Goal: Task Accomplishment & Management: Complete application form

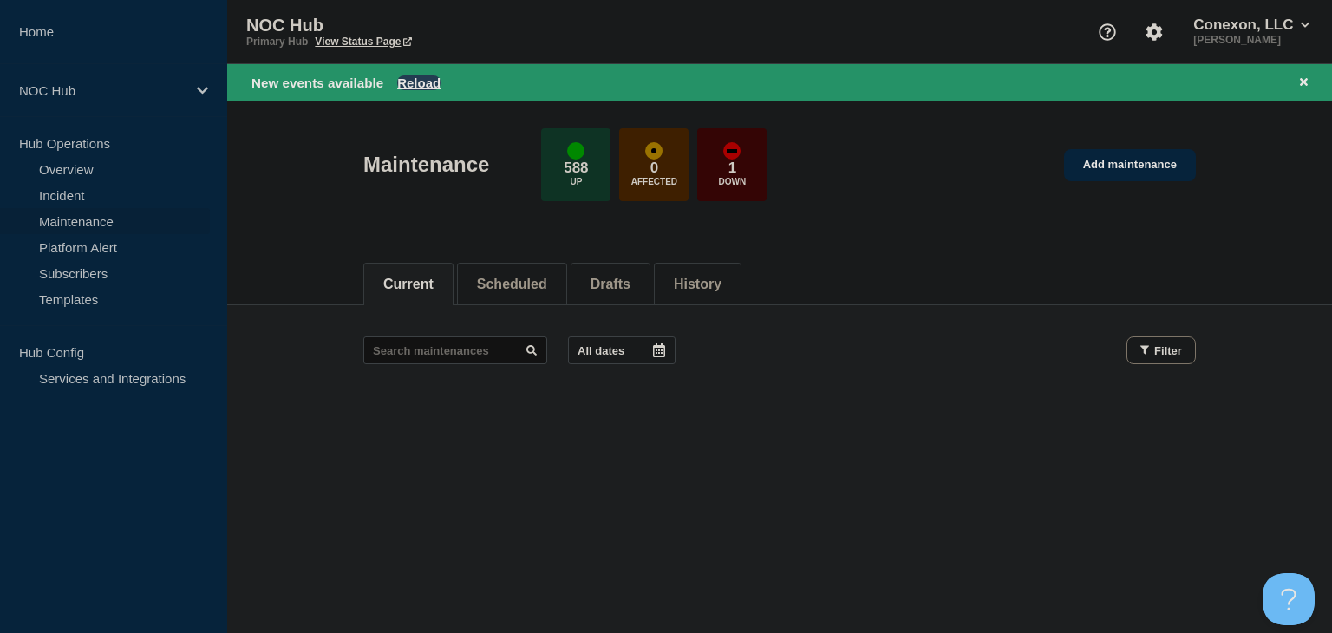
click at [416, 83] on button "Reload" at bounding box center [418, 82] width 43 height 15
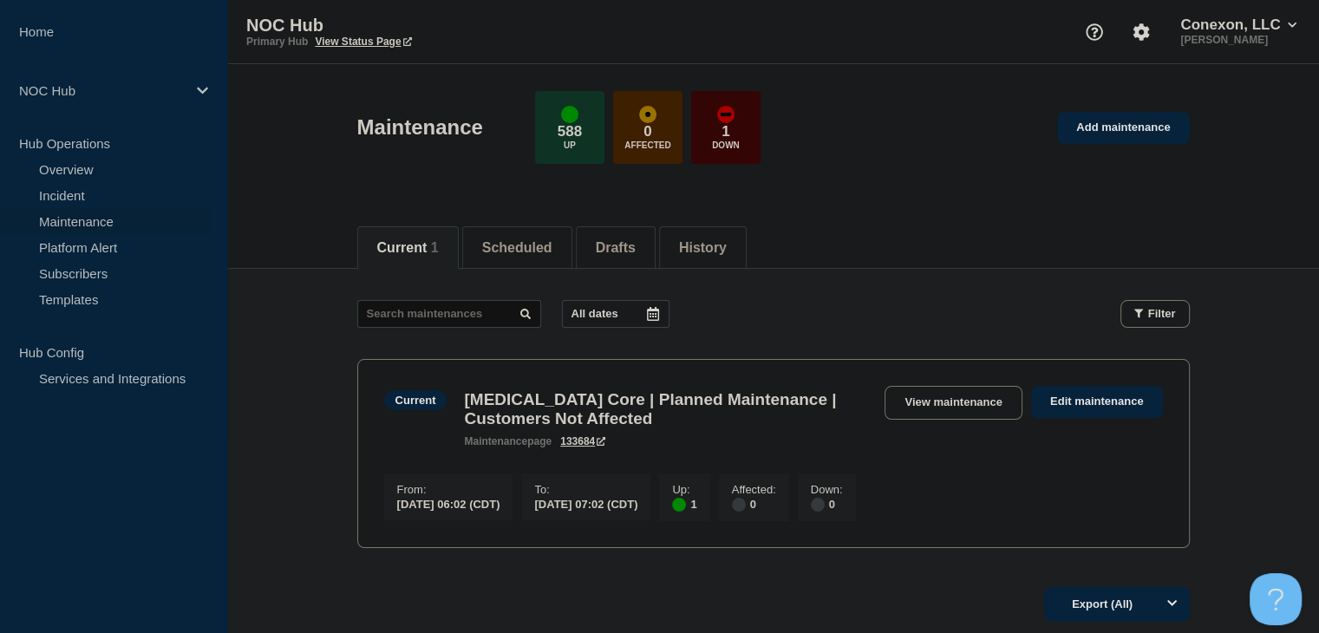
scroll to position [87, 0]
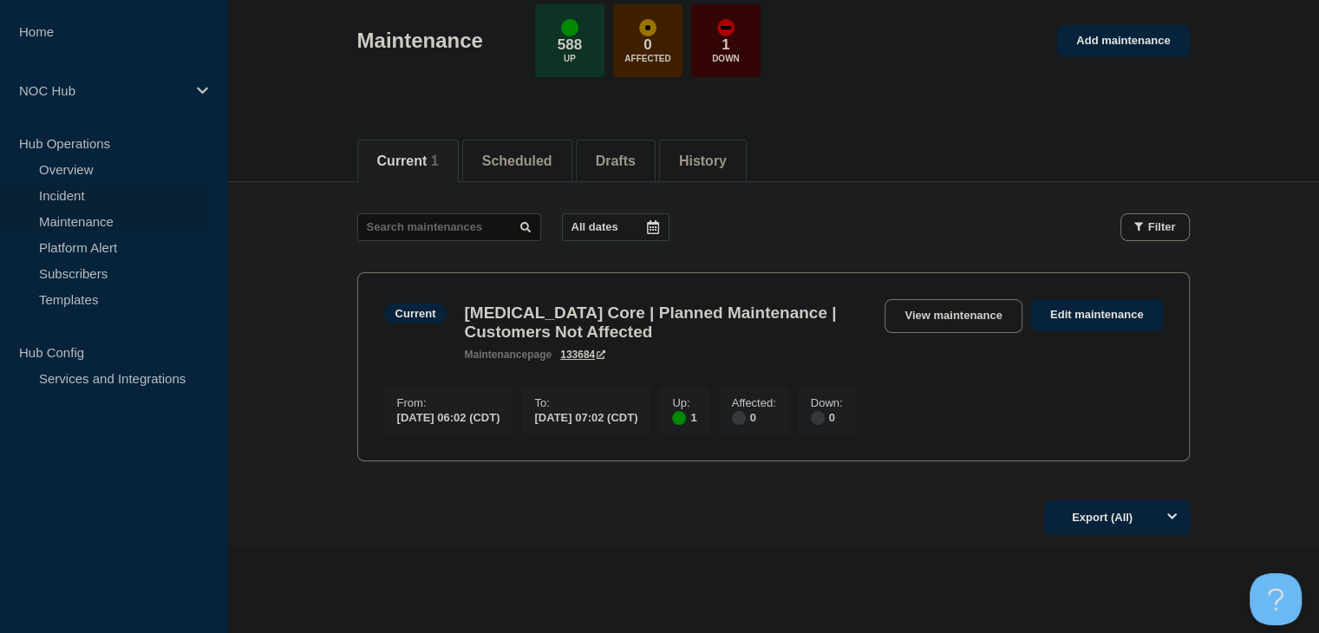
click at [99, 192] on link "Incident" at bounding box center [105, 195] width 210 height 26
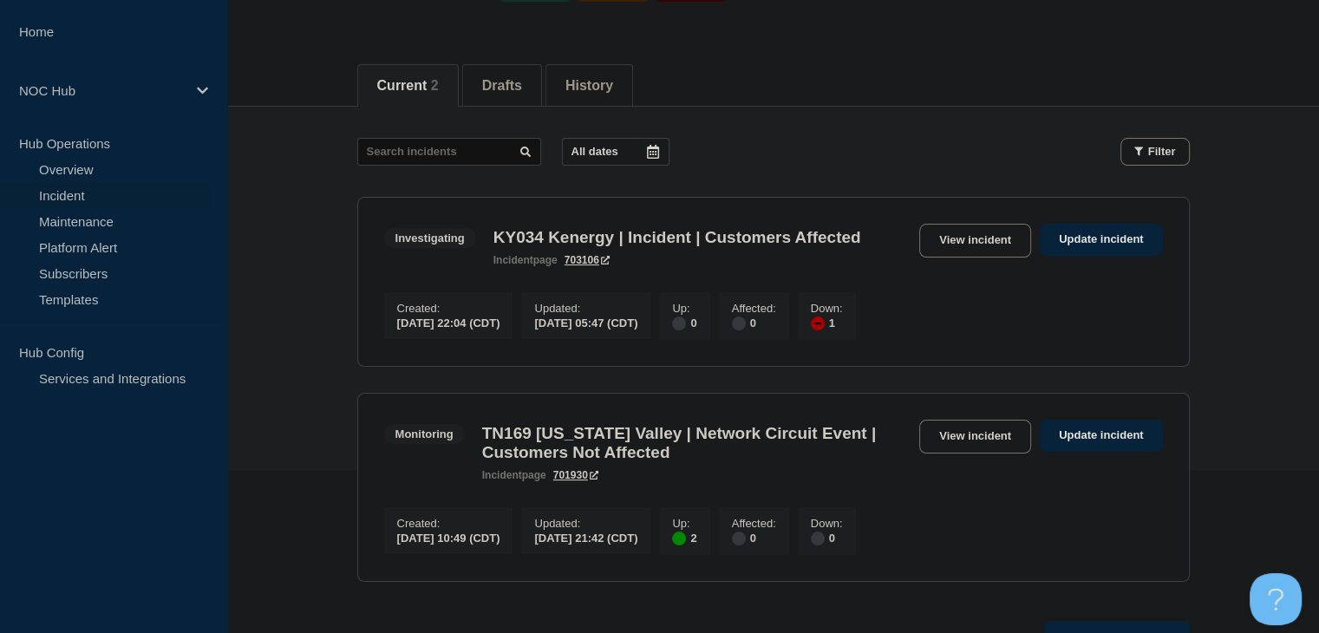
scroll to position [173, 0]
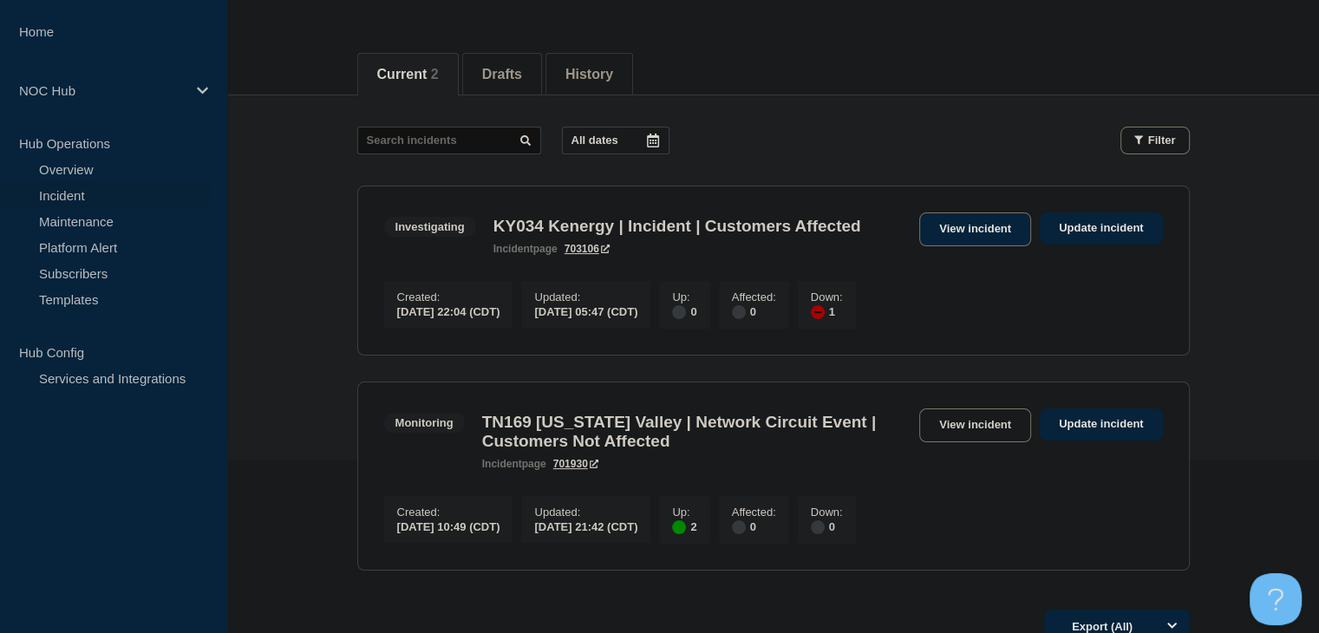
click at [952, 232] on link "View incident" at bounding box center [976, 230] width 112 height 34
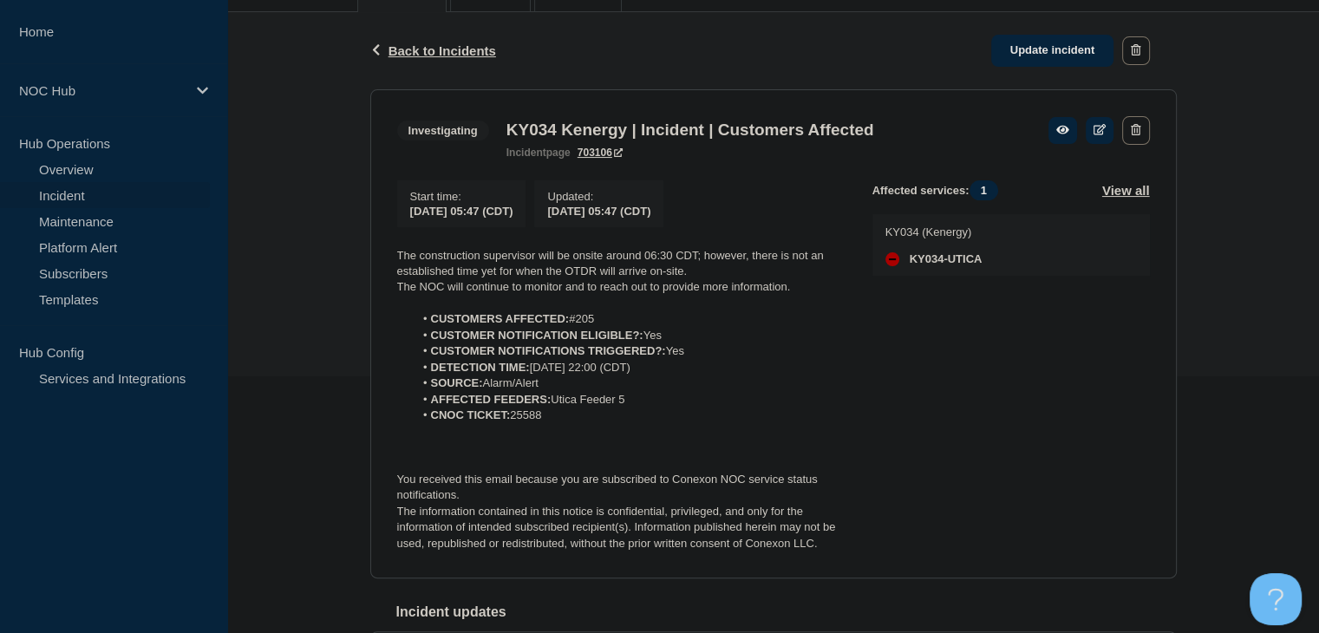
scroll to position [260, 0]
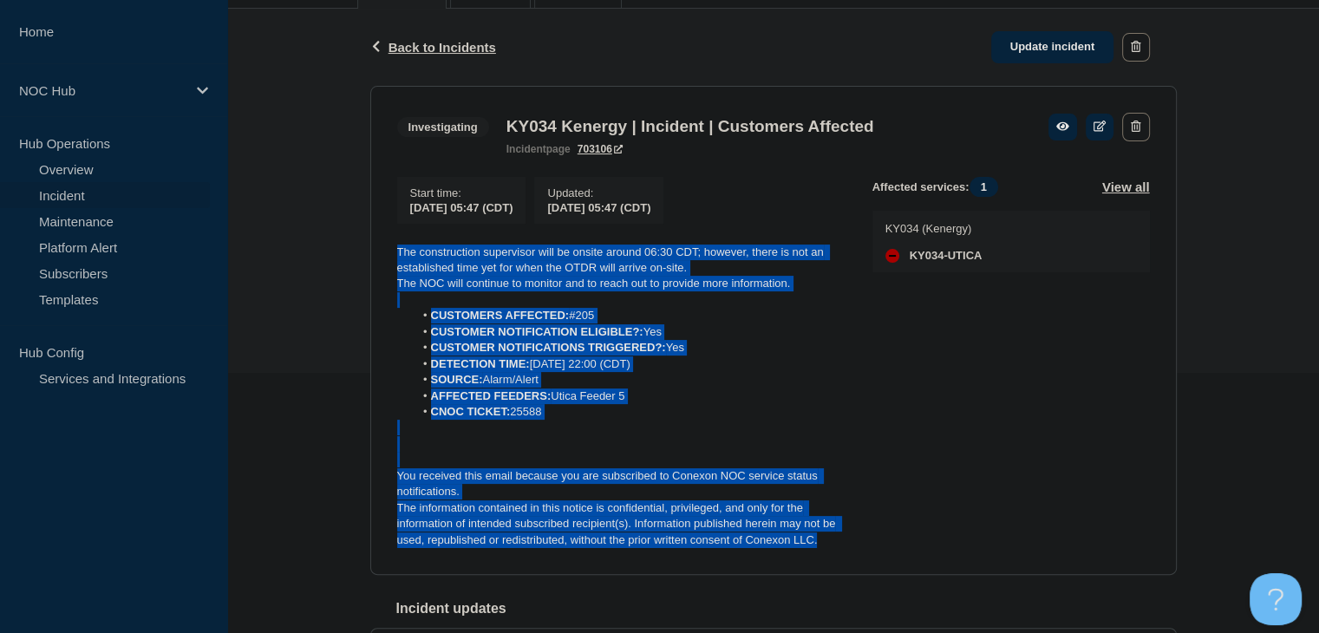
drag, startPoint x: 854, startPoint y: 545, endPoint x: 361, endPoint y: 241, distance: 579.5
click at [361, 241] on div "Back Back to Incidents Update incident Investigating KY034 Kenergy | Incident |…" at bounding box center [773, 426] width 833 height 835
copy div "The construction supervisor will be onsite around 06:30 CDT; however, there is …"
click at [1030, 49] on link "Update incident" at bounding box center [1053, 47] width 123 height 32
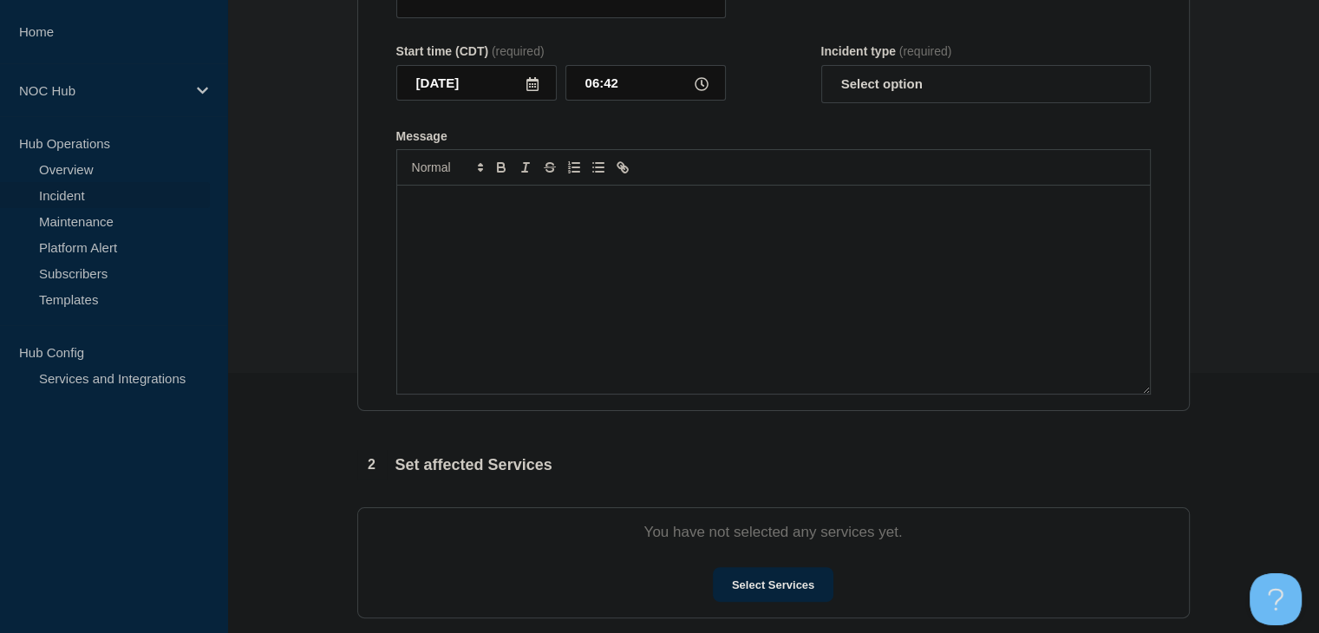
type input "KY034 Kenergy | Incident | Customers Affected"
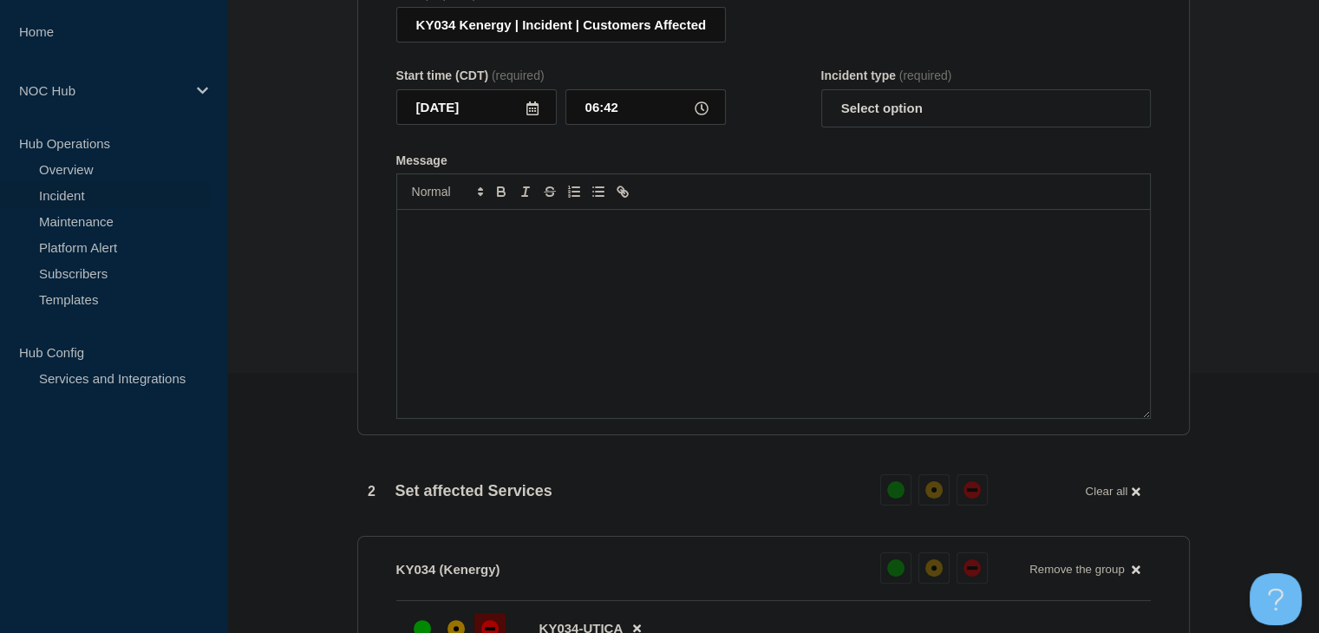
click at [639, 378] on div "Message" at bounding box center [773, 314] width 753 height 208
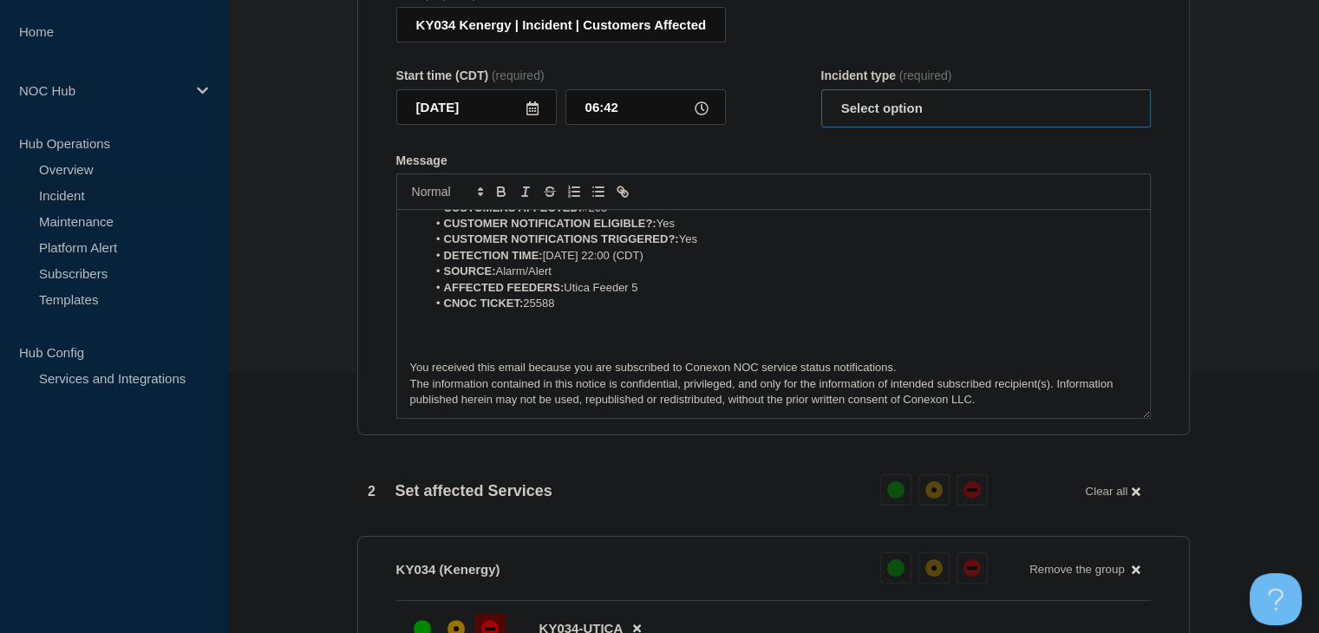
click at [843, 122] on select "Select option Investigating Identified Monitoring Resolved" at bounding box center [986, 108] width 330 height 38
select select "investigating"
click at [821, 100] on select "Select option Investigating Identified Monitoring Resolved" at bounding box center [986, 108] width 330 height 38
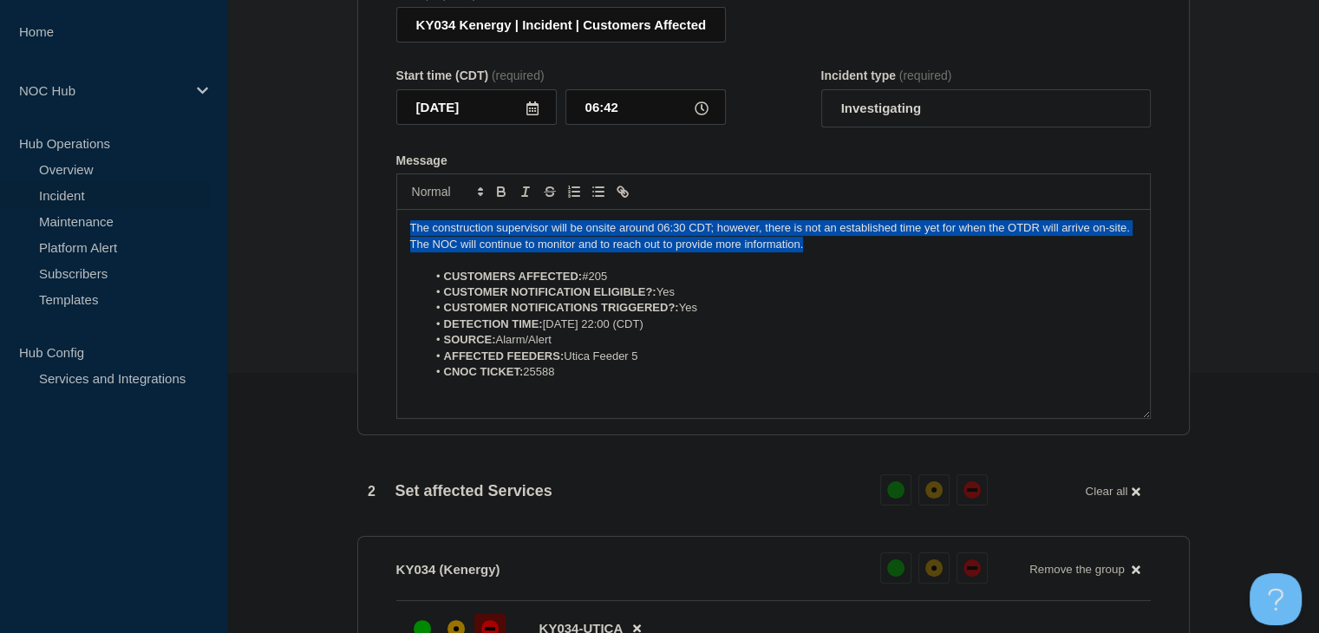
drag, startPoint x: 830, startPoint y: 270, endPoint x: 322, endPoint y: 239, distance: 509.3
click at [322, 239] on section "1 Provide details Title (required) KY034 Kenergy | Incident | Customers Affecte…" at bounding box center [773, 610] width 1092 height 1394
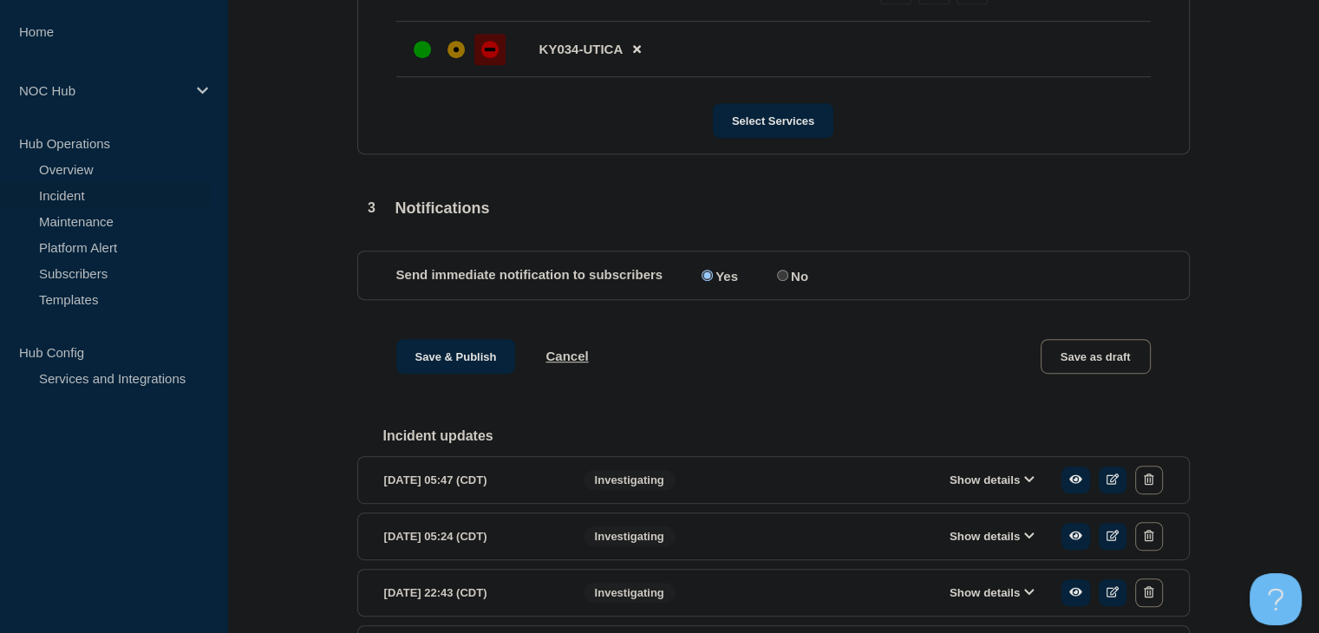
scroll to position [867, 0]
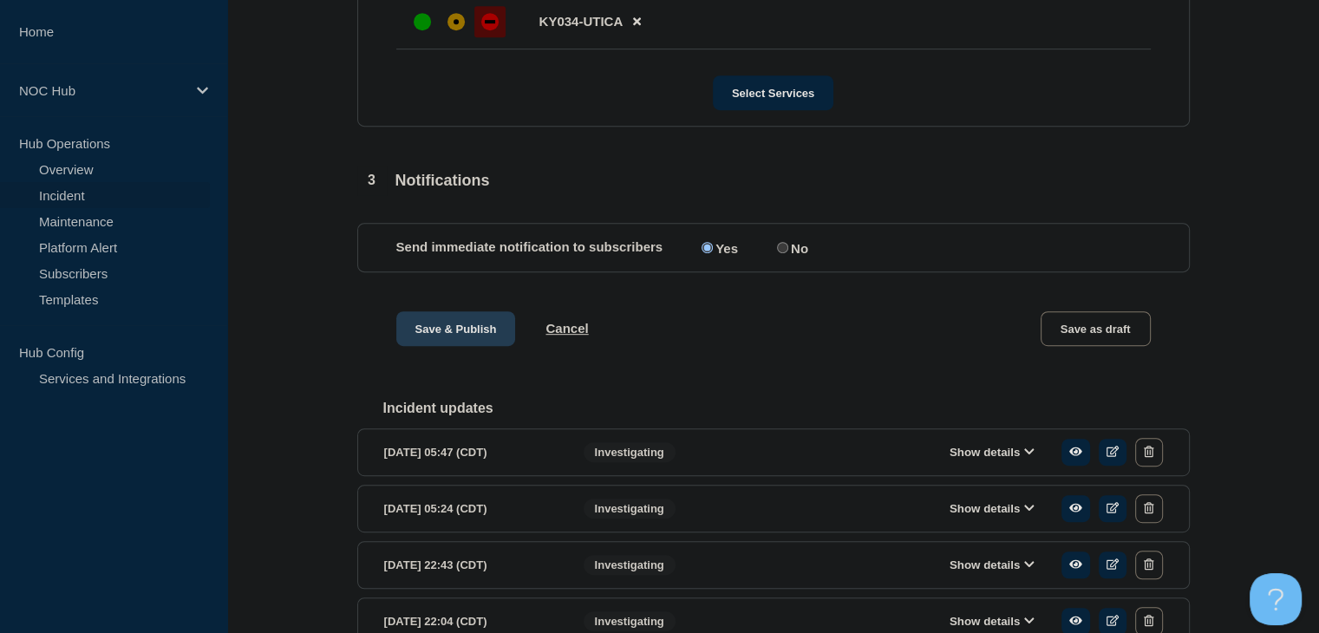
click at [437, 332] on button "Save & Publish" at bounding box center [456, 328] width 120 height 35
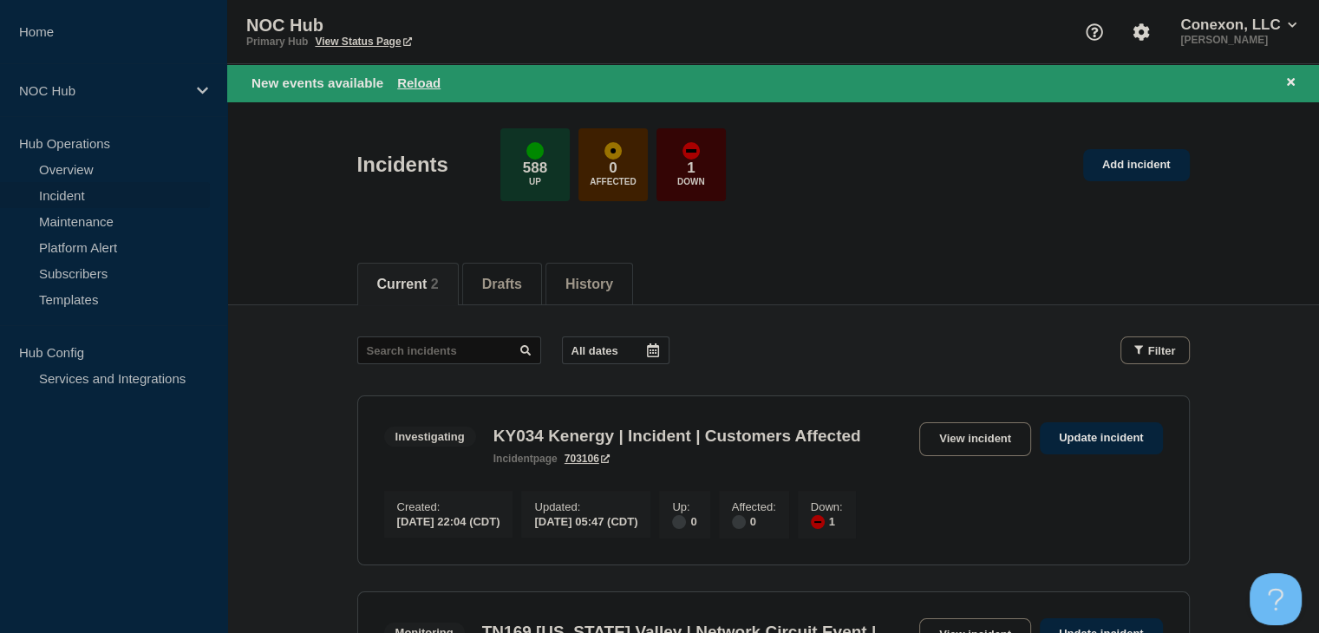
click at [323, 404] on main "All dates Filter Investigating 1 Down KY034 Kenergy | Incident | Customers Affe…" at bounding box center [773, 555] width 1092 height 501
click at [413, 77] on button "Reload" at bounding box center [418, 82] width 43 height 15
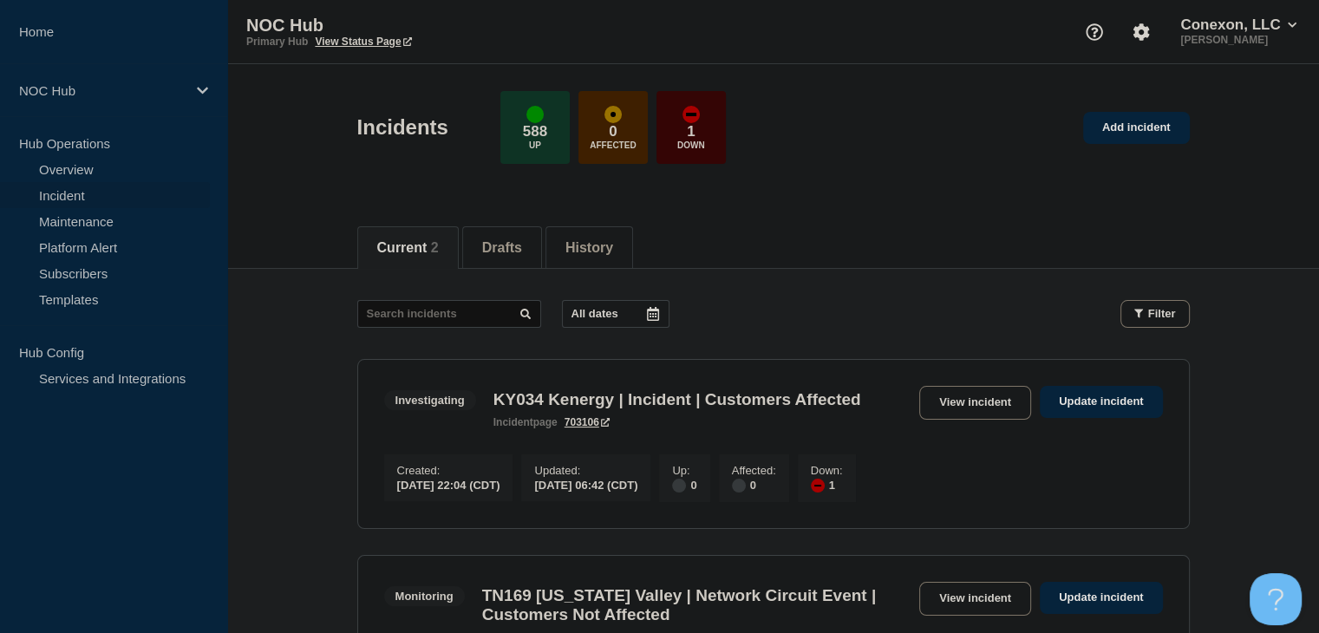
click at [274, 405] on main "All dates Filter Investigating 1 Down KY034 Kenergy | Incident | Customers Affe…" at bounding box center [773, 519] width 1092 height 501
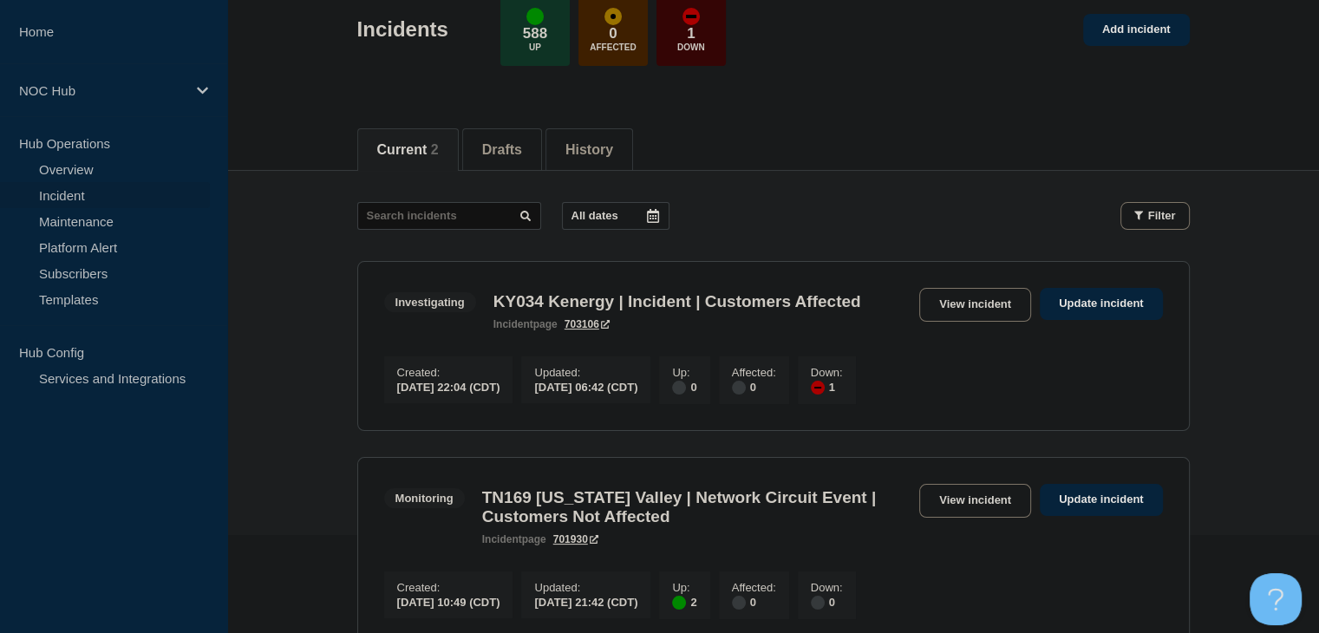
scroll to position [87, 0]
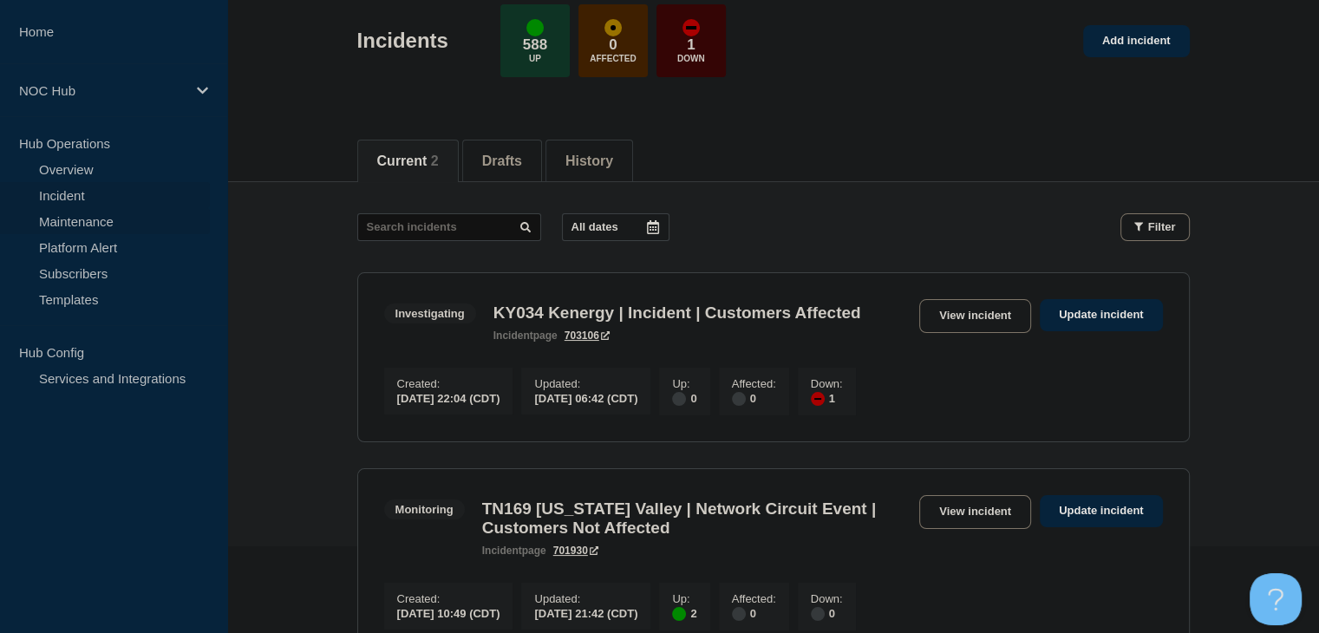
click at [75, 232] on link "Maintenance" at bounding box center [105, 221] width 210 height 26
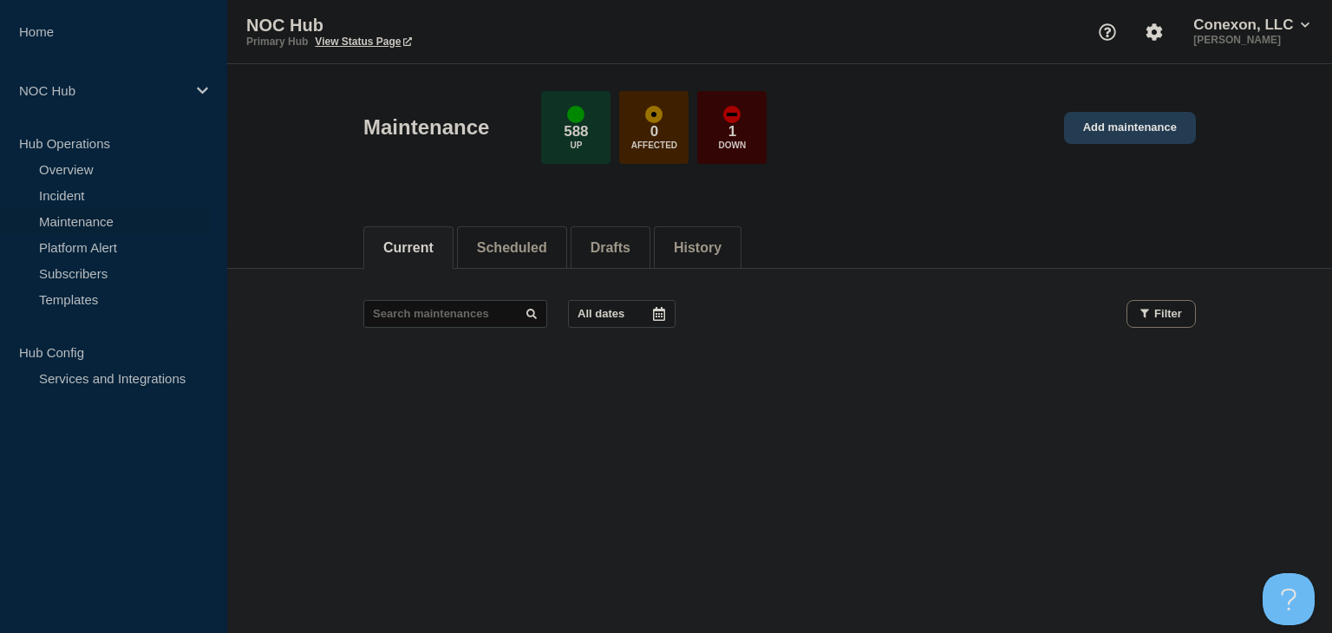
click at [1141, 129] on link "Add maintenance" at bounding box center [1130, 128] width 132 height 32
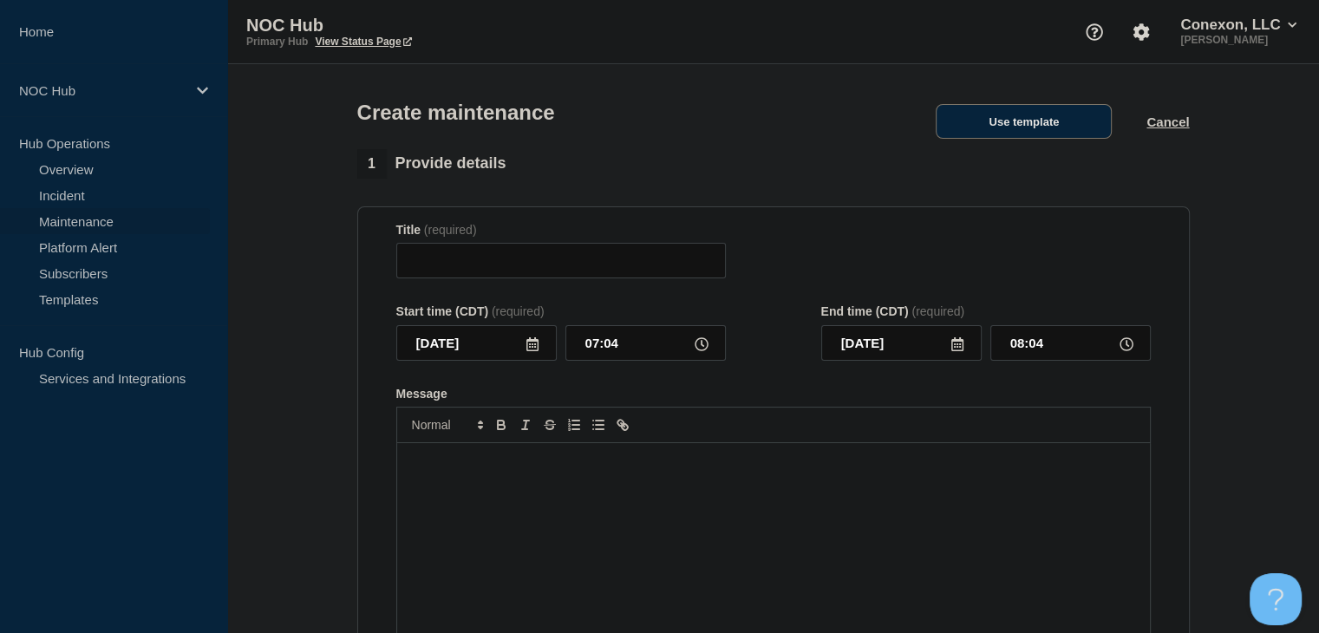
click at [1011, 130] on button "Use template" at bounding box center [1024, 121] width 176 height 35
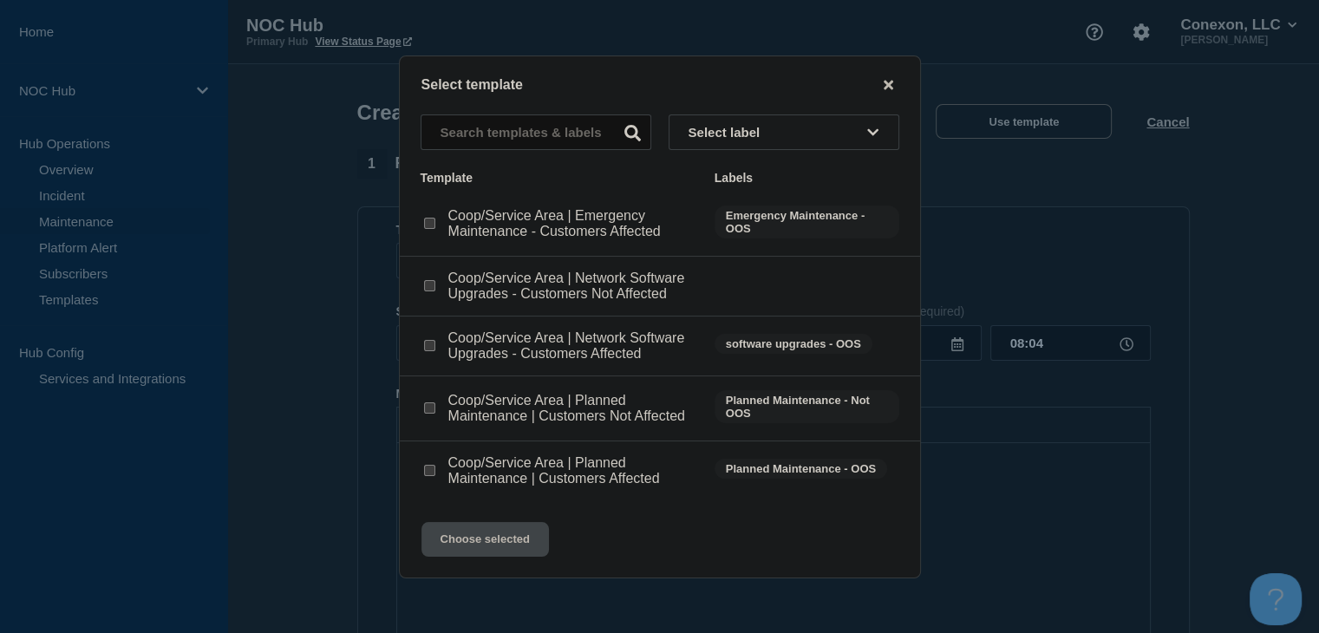
click at [432, 470] on input "Coop/Service Area | Planned Maintenance | Customers Affected checkbox" at bounding box center [429, 470] width 11 height 11
checkbox input "true"
click at [455, 555] on button "Choose selected" at bounding box center [486, 539] width 128 height 35
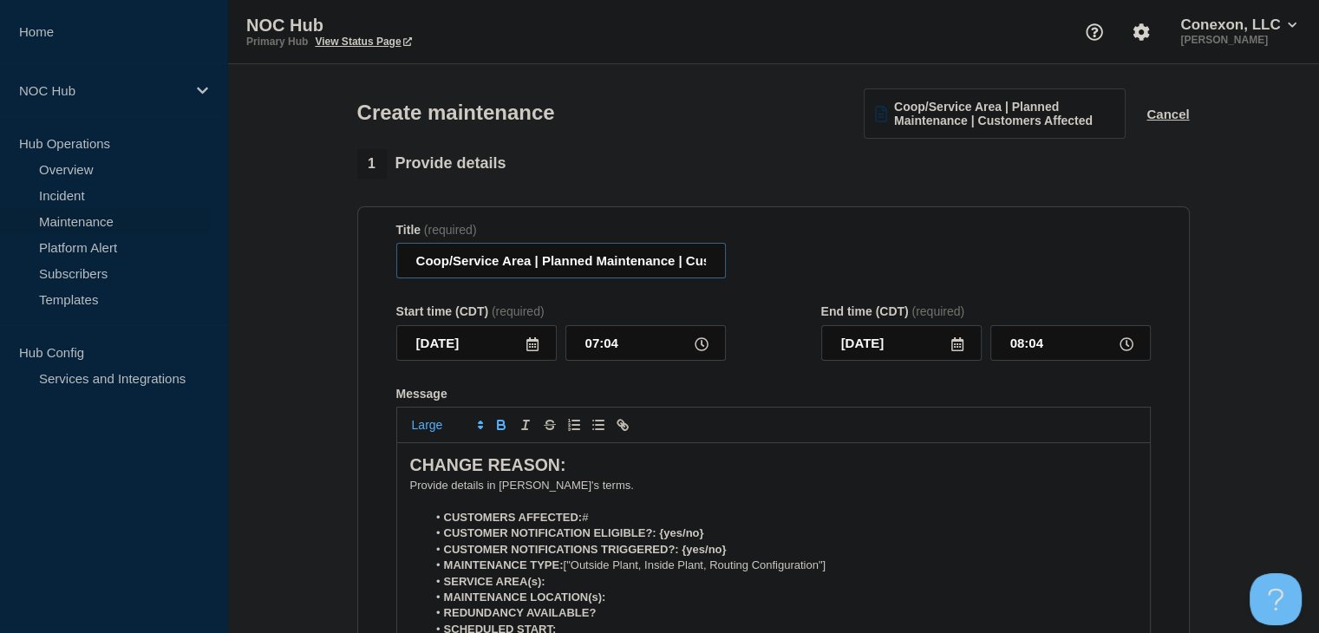
drag, startPoint x: 531, startPoint y: 269, endPoint x: 368, endPoint y: 259, distance: 163.4
click at [368, 259] on section "Title (required) Coop/Service Area | Planned Maintenance | Customers Affected S…" at bounding box center [773, 454] width 833 height 497
type input "MO031 Sac Osage | Planned Maintenance | Customers Affected"
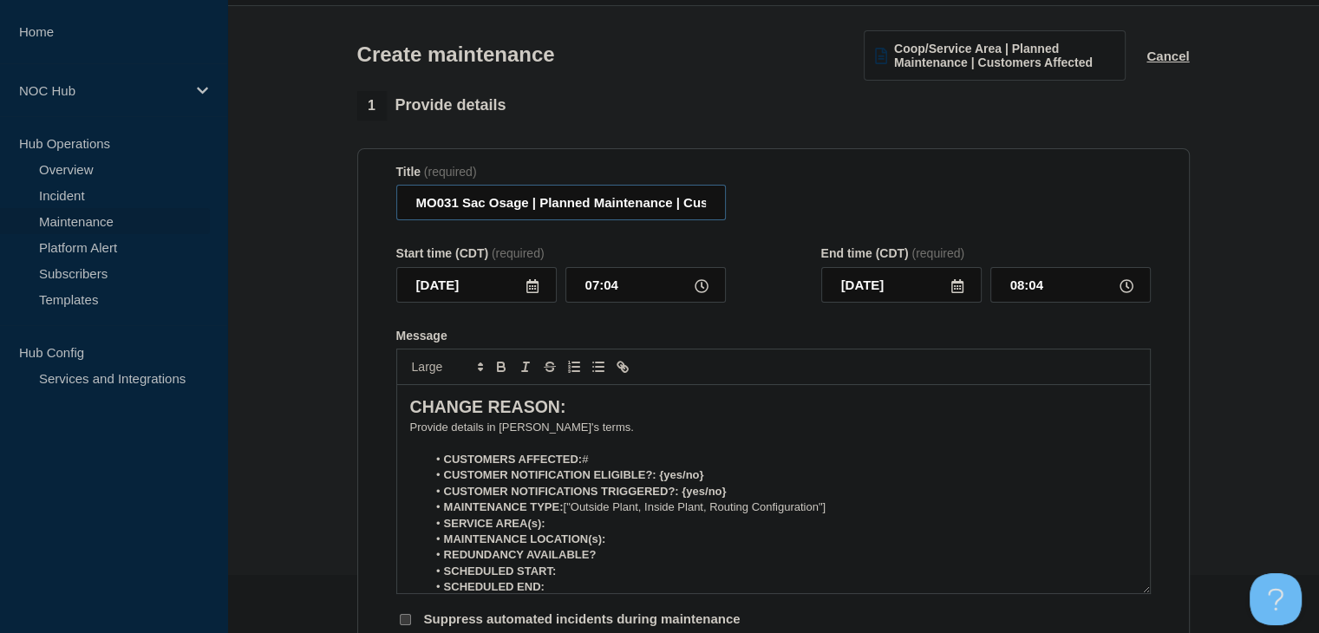
scroll to position [87, 0]
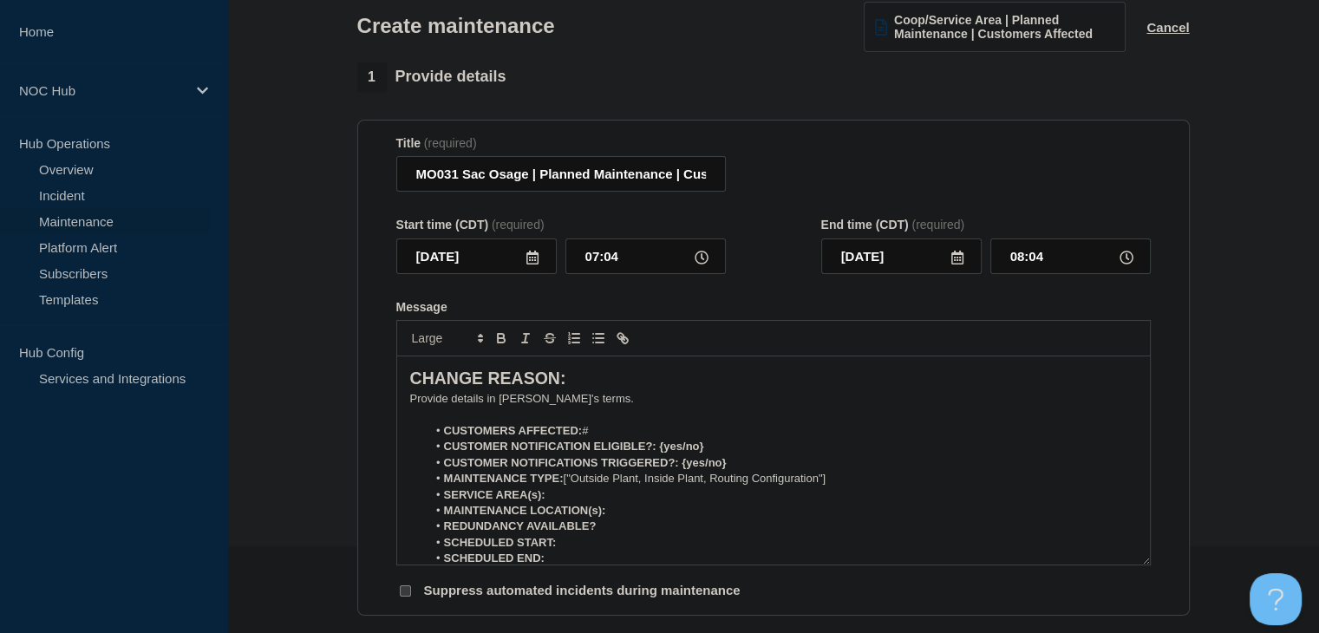
click at [589, 438] on li "CUSTOMERS AFFECTED: #" at bounding box center [782, 431] width 710 height 16
click at [583, 437] on strong "CUSTOMERS AFFECTED:" at bounding box center [513, 430] width 139 height 13
click at [586, 439] on li "CUSTOMERS AFFECTED: #" at bounding box center [782, 431] width 710 height 16
click at [639, 439] on li "CUSTOMERS AFFECTED: Up to #" at bounding box center [782, 431] width 710 height 16
drag, startPoint x: 613, startPoint y: 440, endPoint x: 582, endPoint y: 441, distance: 31.2
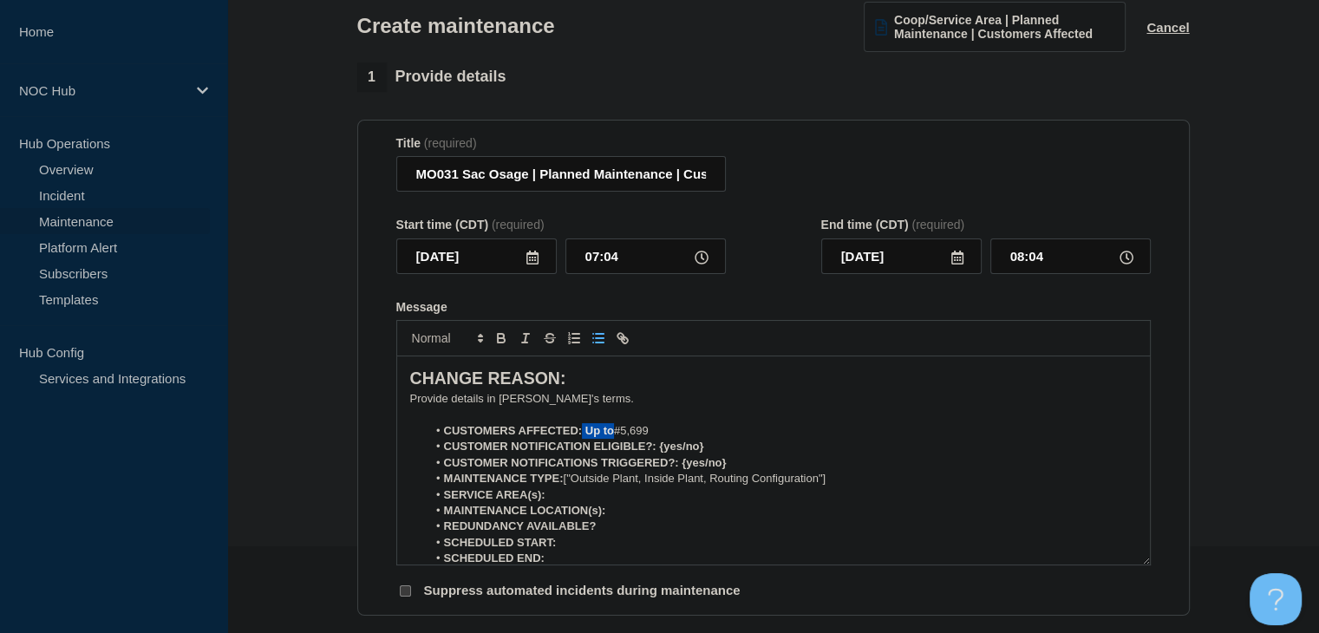
click at [582, 437] on strong "CUSTOMERS AFFECTED: Up to" at bounding box center [529, 430] width 170 height 13
click at [496, 346] on icon "Toggle bold text" at bounding box center [502, 339] width 16 height 16
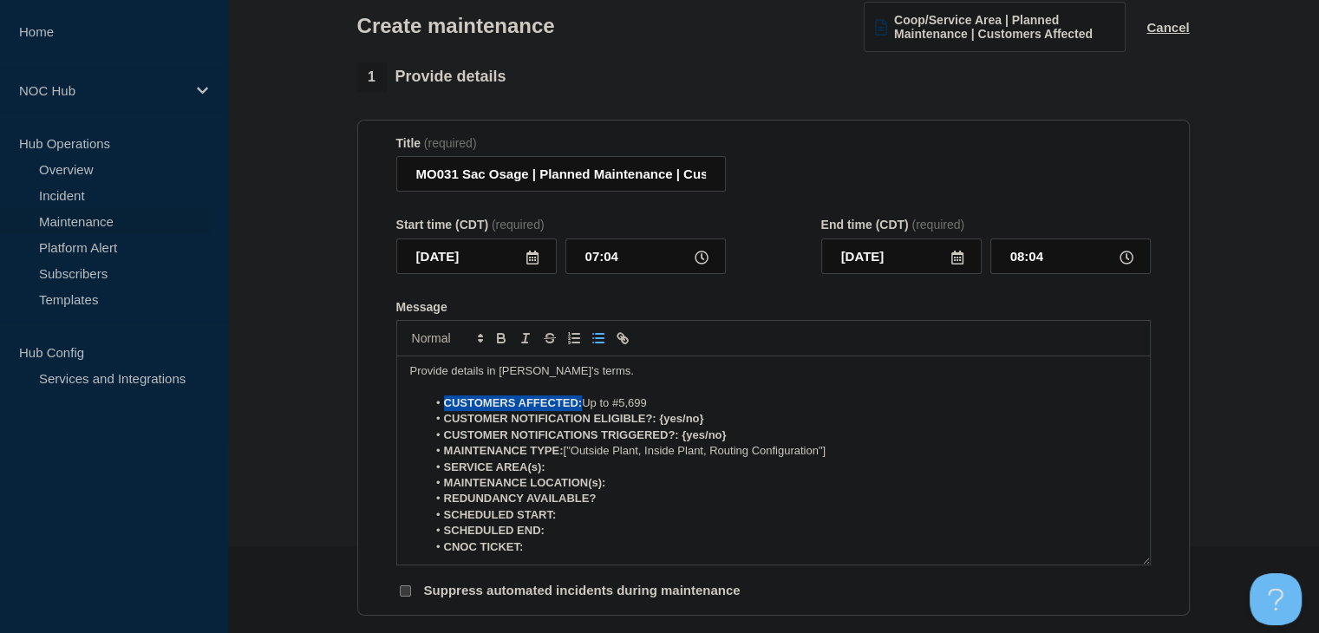
scroll to position [0, 0]
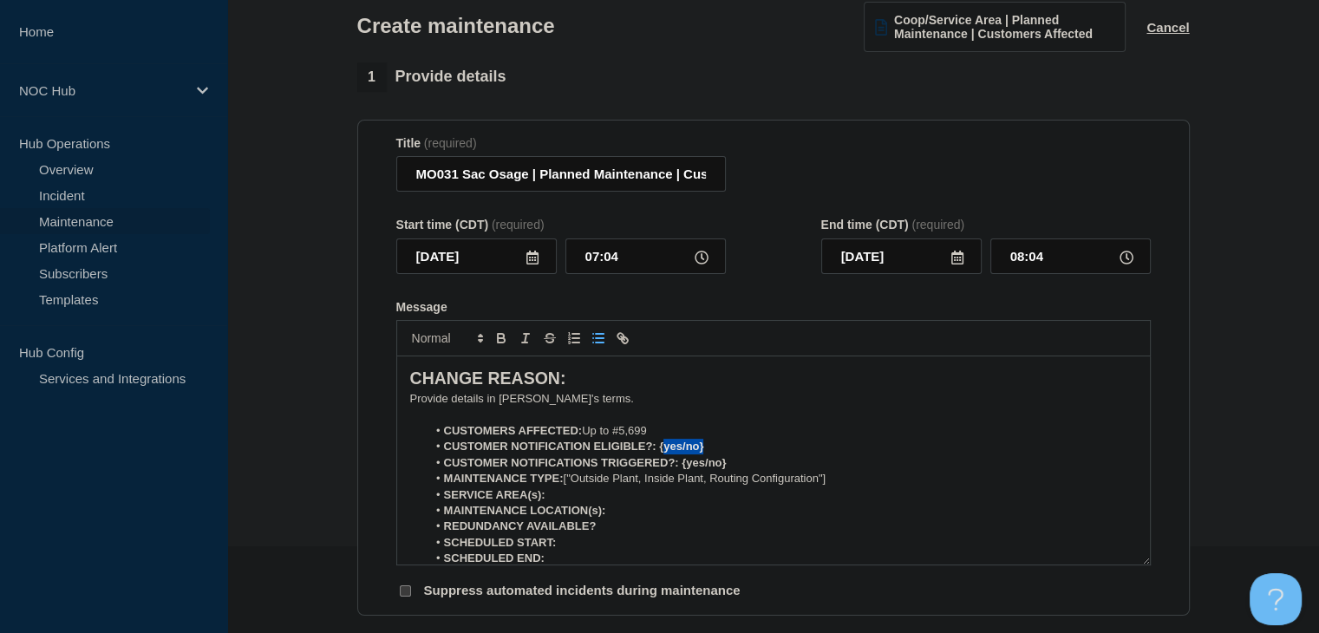
drag, startPoint x: 723, startPoint y: 451, endPoint x: 664, endPoint y: 454, distance: 59.0
click at [664, 454] on li "CUSTOMER NOTIFICATION ELIGIBLE?: {yes/no}" at bounding box center [782, 447] width 710 height 16
drag, startPoint x: 741, startPoint y: 471, endPoint x: 686, endPoint y: 472, distance: 54.7
click at [690, 471] on li "CUSTOMER NOTIFICATIONS TRIGGERED?: {yes/no}" at bounding box center [782, 463] width 710 height 16
click at [686, 469] on strong "CUSTOMER NOTIFICATIONS TRIGGERED?: {yes/no}" at bounding box center [585, 462] width 283 height 13
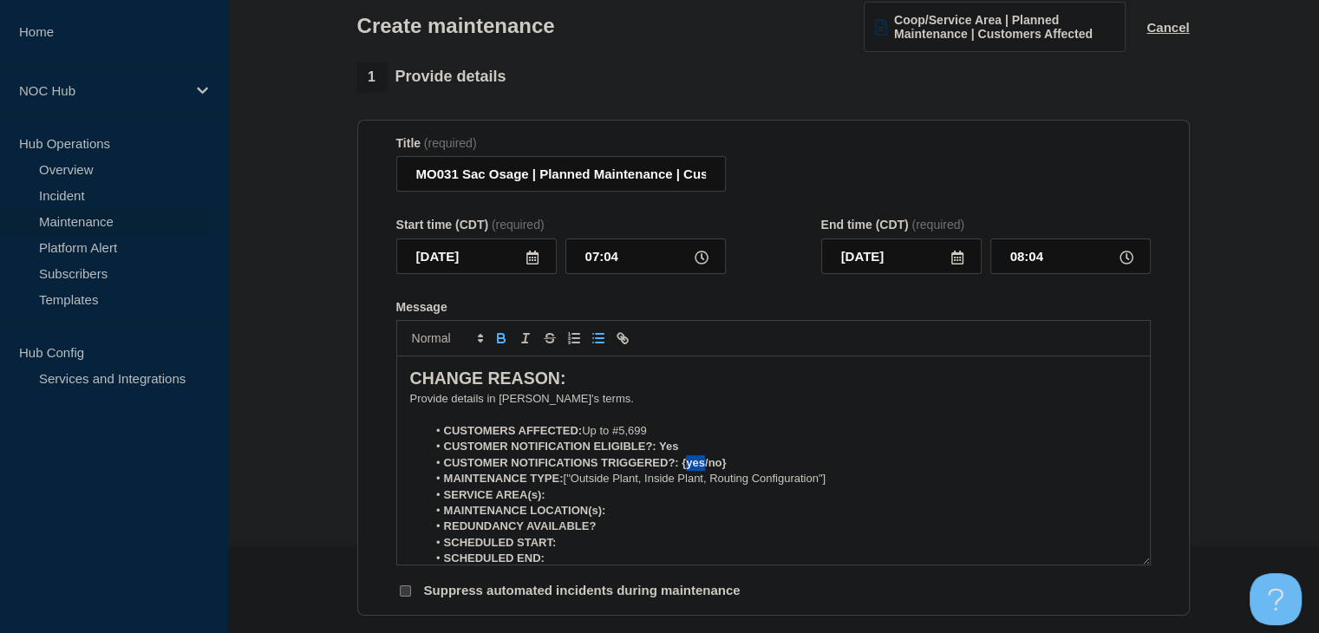
click at [686, 469] on strong "CUSTOMER NOTIFICATIONS TRIGGERED?: {yes/no}" at bounding box center [585, 462] width 283 height 13
click at [711, 469] on strong "CUSTOMER NOTIFICATIONS TRIGGERED?: {yes/no}" at bounding box center [585, 462] width 283 height 13
click at [685, 471] on li "CUSTOMER NOTIFICATIONS TRIGGERED?: {yes/no}" at bounding box center [782, 463] width 710 height 16
drag, startPoint x: 690, startPoint y: 458, endPoint x: 663, endPoint y: 458, distance: 27.8
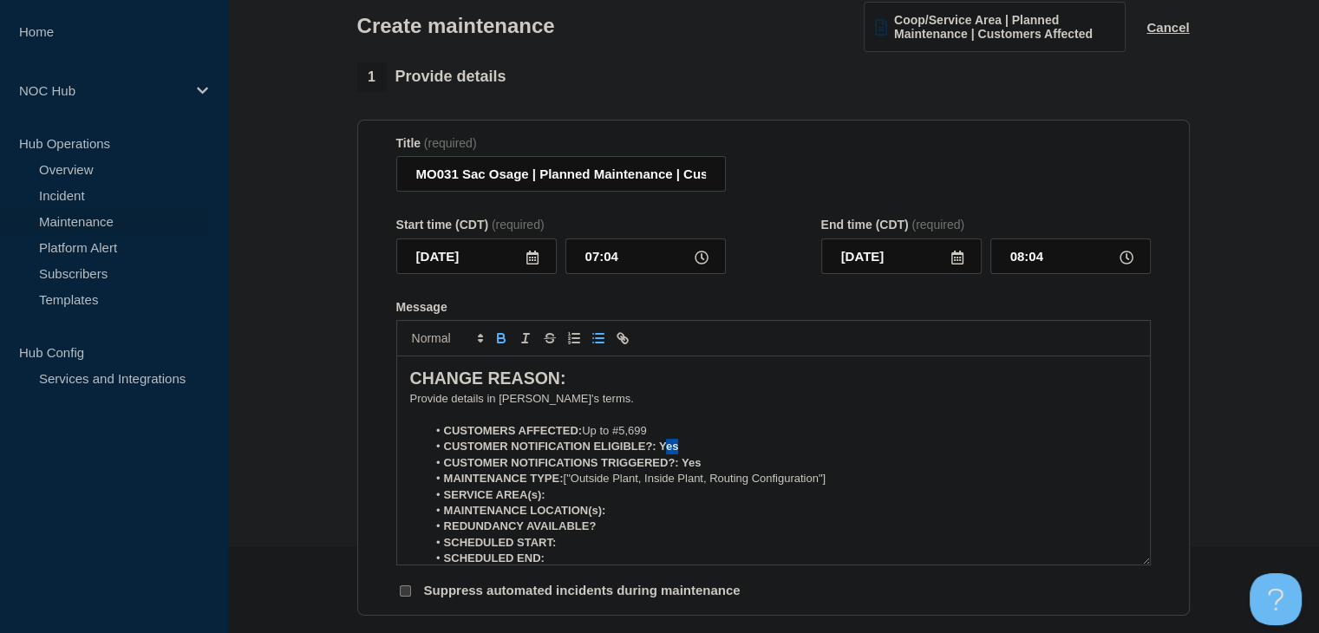
click at [663, 455] on li "CUSTOMER NOTIFICATION ELIGIBLE?: Yes" at bounding box center [782, 447] width 710 height 16
click at [684, 450] on li "CUSTOMER NOTIFICATION ELIGIBLE?: Yes" at bounding box center [782, 447] width 710 height 16
drag, startPoint x: 690, startPoint y: 450, endPoint x: 659, endPoint y: 452, distance: 30.4
click at [659, 452] on li "CUSTOMER NOTIFICATION ELIGIBLE?: Yes" at bounding box center [782, 447] width 710 height 16
click at [500, 343] on icon "Toggle bold text" at bounding box center [501, 340] width 7 height 4
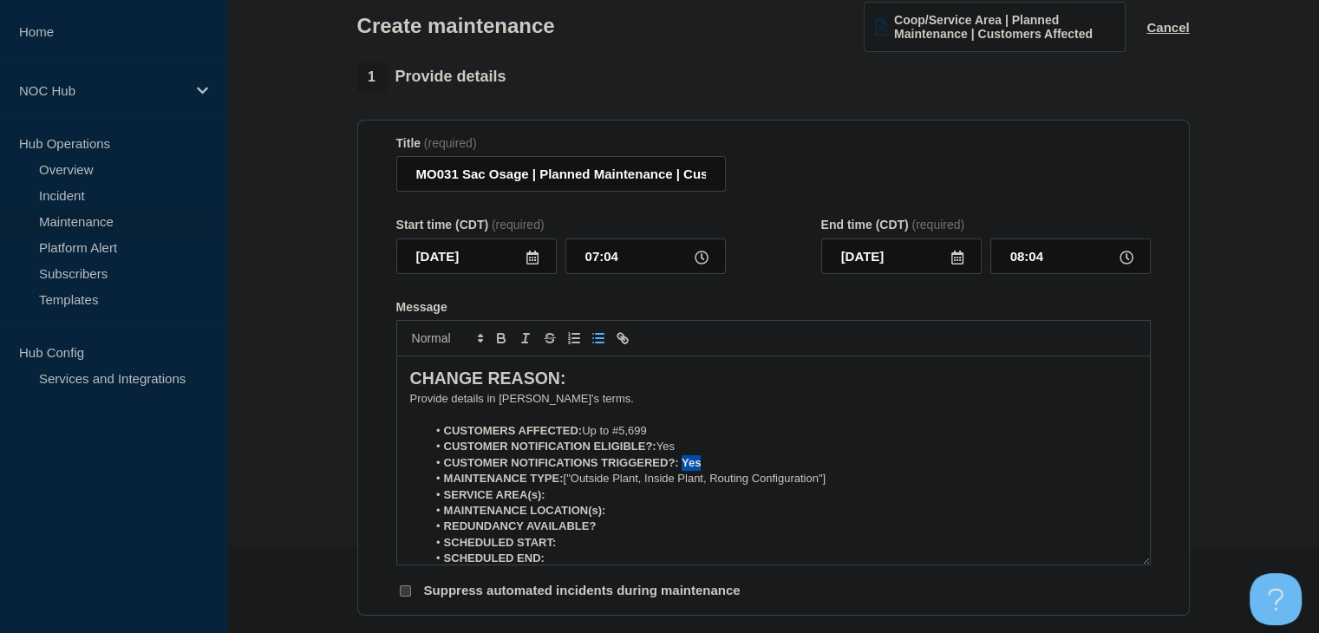
drag, startPoint x: 701, startPoint y: 463, endPoint x: 684, endPoint y: 466, distance: 17.5
click at [684, 466] on li "CUSTOMER NOTIFICATIONS TRIGGERED?: Yes" at bounding box center [782, 463] width 710 height 16
click at [507, 344] on icon "Toggle bold text" at bounding box center [502, 339] width 16 height 16
click at [768, 487] on li "MAINTENANCE TYPE: ["Outside Plant, Inside Plant, Routing Configuration"]" at bounding box center [782, 479] width 710 height 16
drag, startPoint x: 877, startPoint y: 486, endPoint x: 567, endPoint y: 491, distance: 309.7
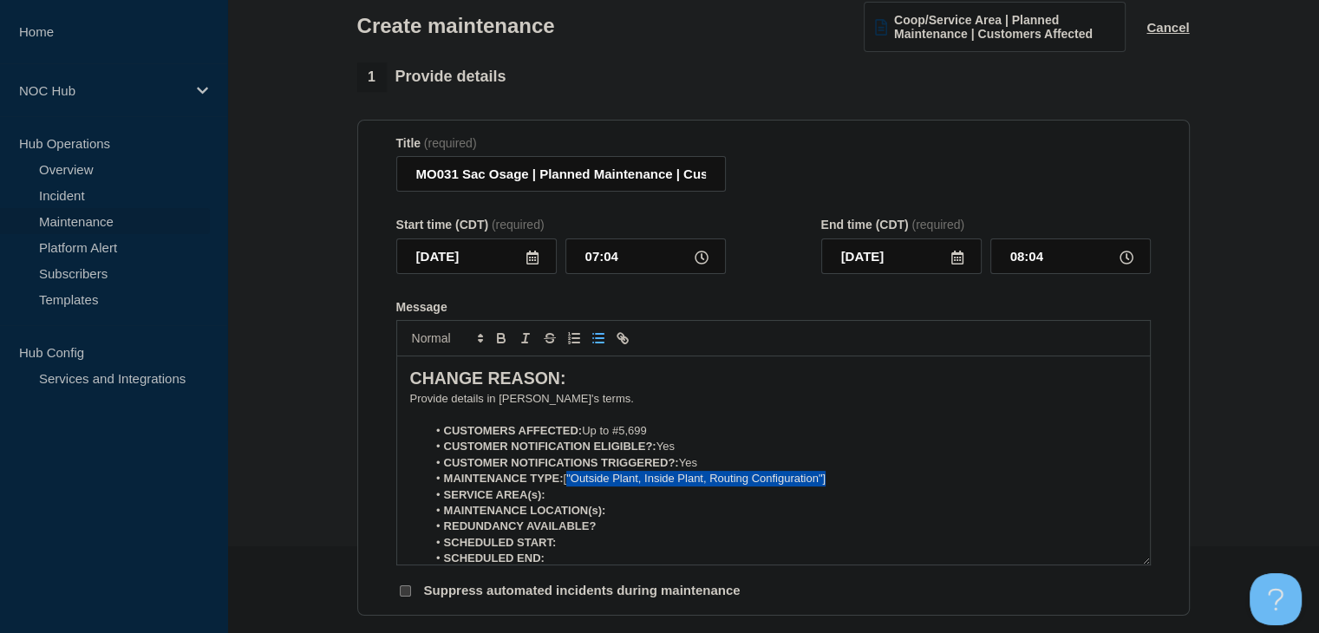
click at [567, 487] on li "MAINTENANCE TYPE: ["Outside Plant, Inside Plant, Routing Configuration"]" at bounding box center [782, 479] width 710 height 16
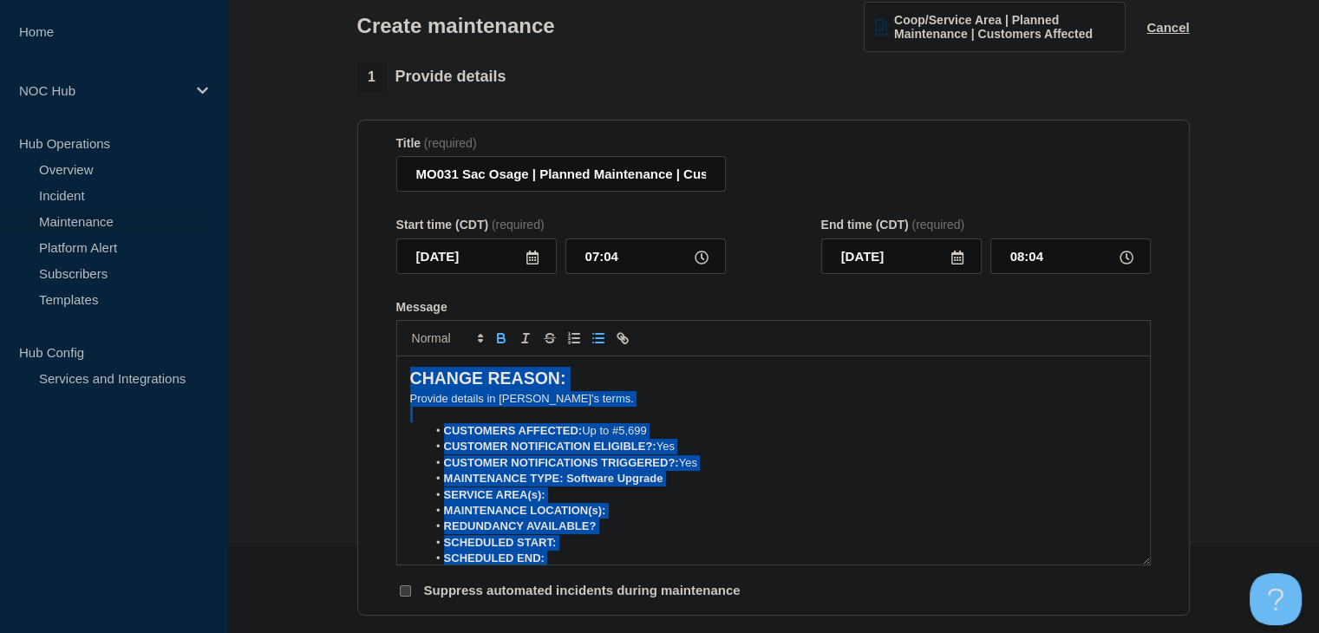
drag, startPoint x: 982, startPoint y: 556, endPoint x: 404, endPoint y: 380, distance: 604.0
click at [404, 380] on div "CHANGE REASON: ﻿Provide details in laymen's terms. CUSTOMERS AFFECTED: Up to #5…" at bounding box center [773, 461] width 753 height 208
copy div "CHANGE REASON: ﻿Provide details in laymen's terms. CUSTOMERS AFFECTED: Up to #5…"
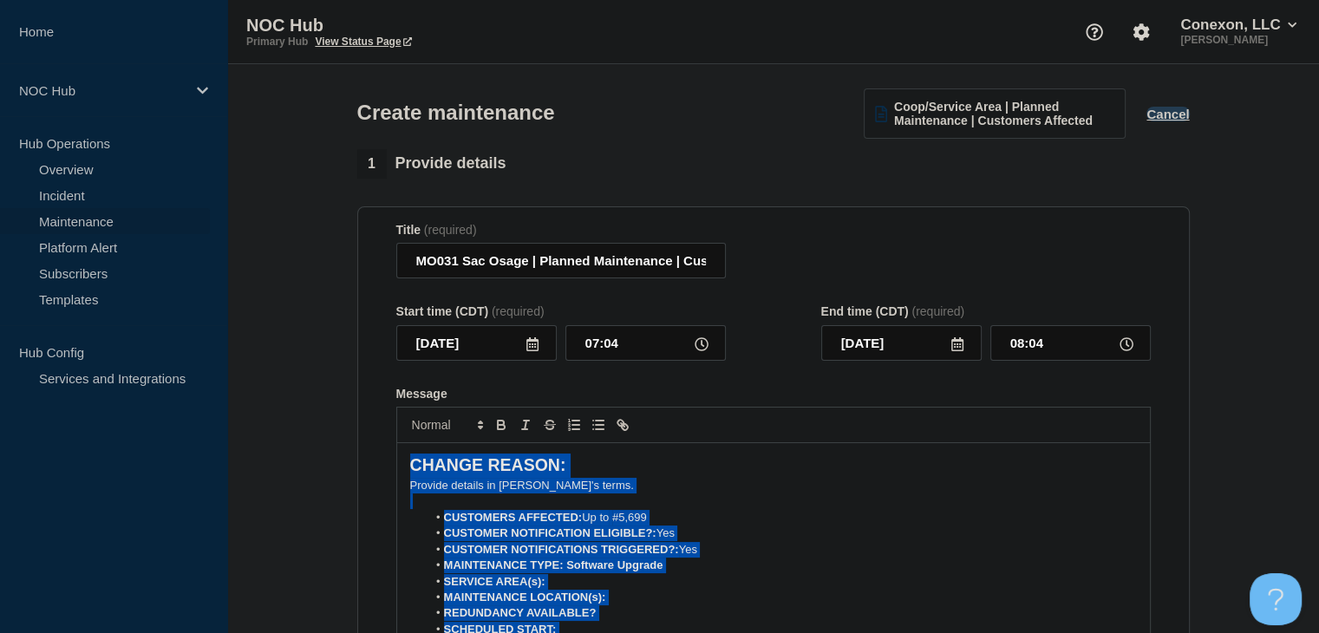
click at [1169, 118] on button "Cancel" at bounding box center [1168, 114] width 43 height 15
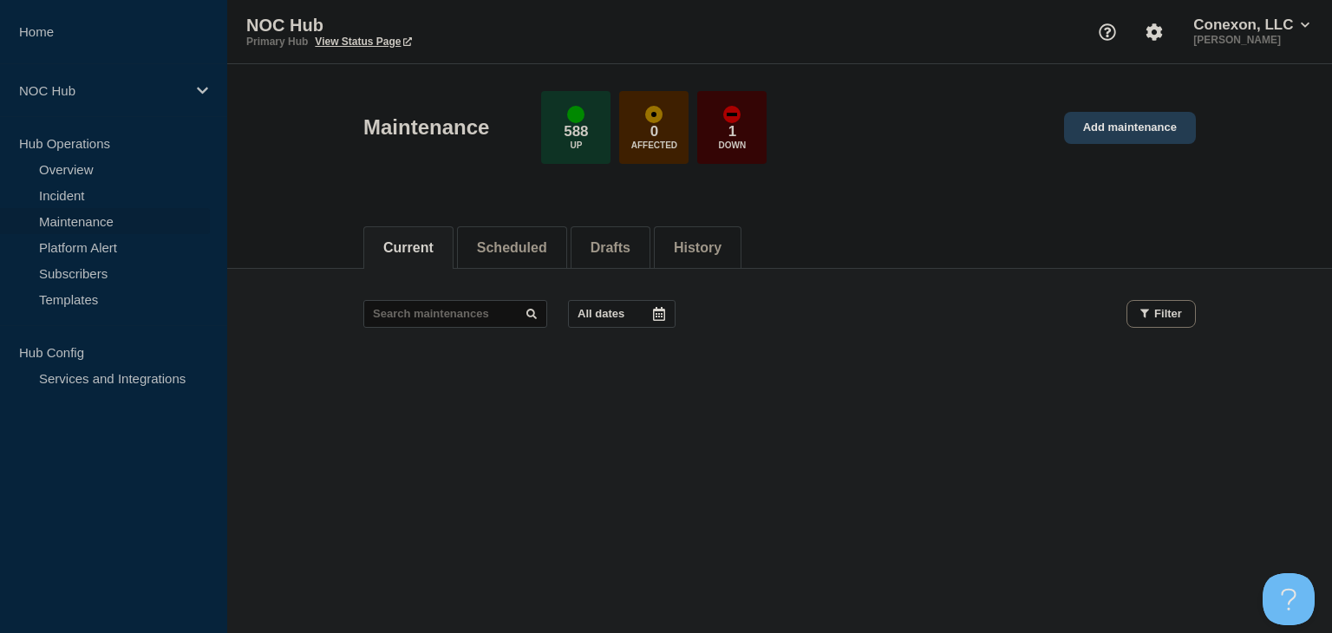
click at [1143, 132] on link "Add maintenance" at bounding box center [1130, 128] width 132 height 32
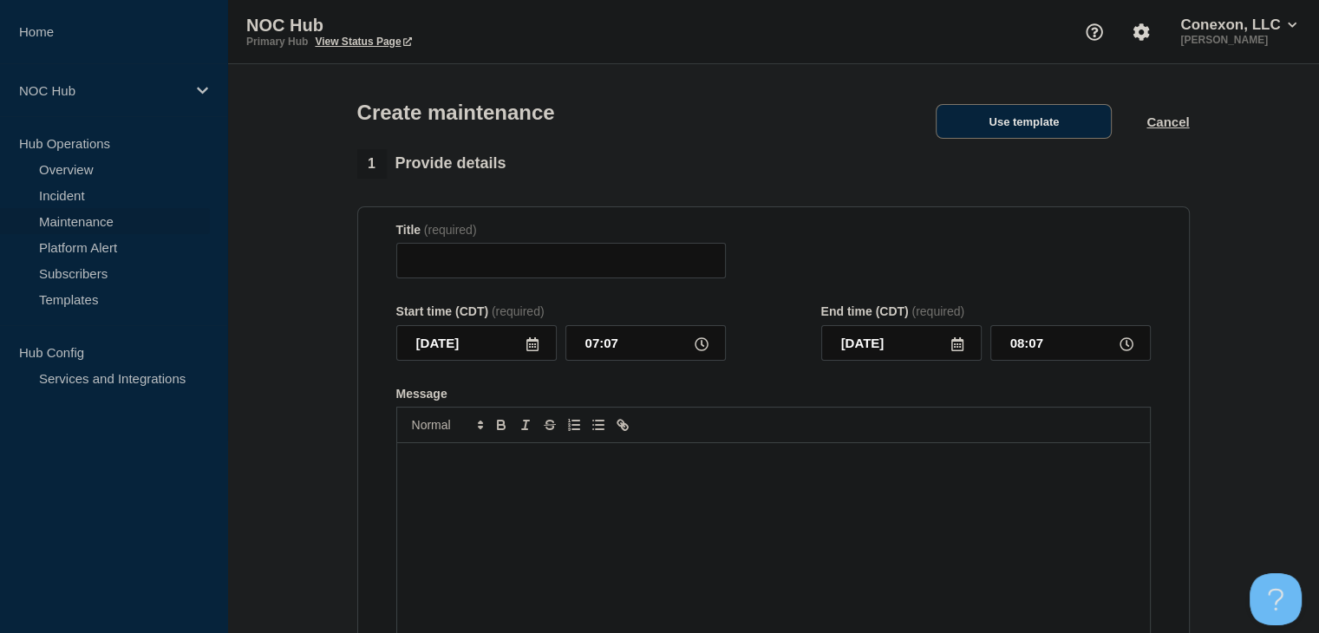
click at [1002, 128] on button "Use template" at bounding box center [1024, 121] width 176 height 35
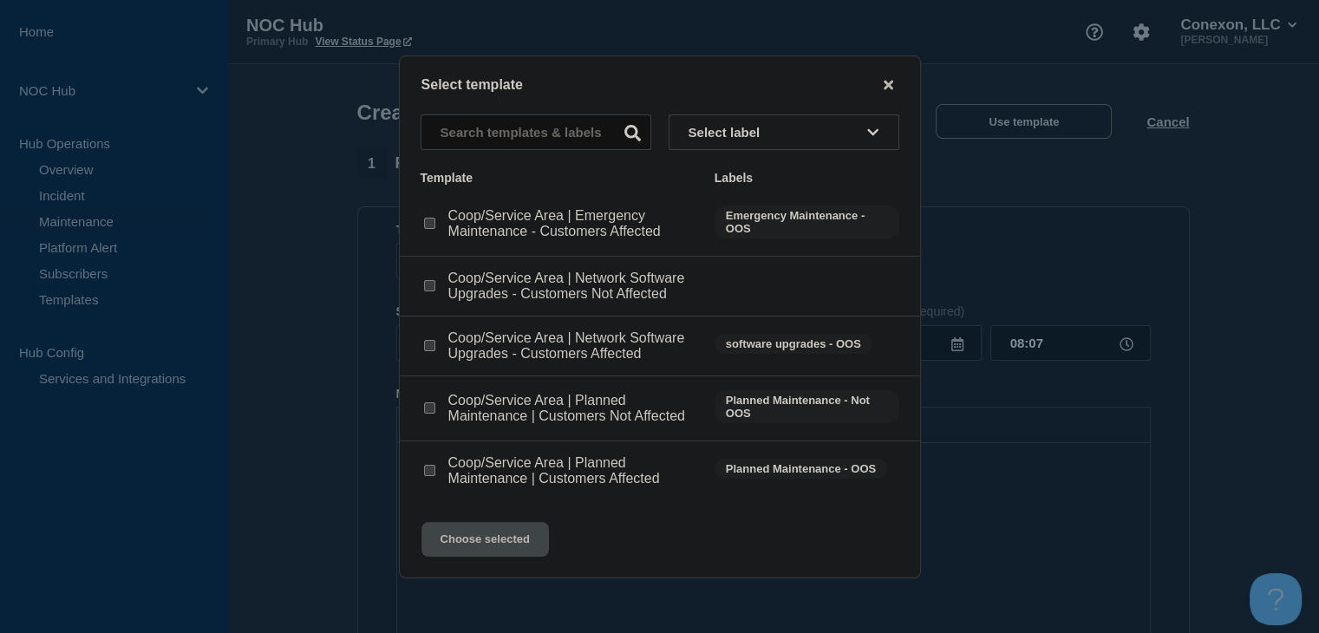
click at [430, 347] on input "Coop/Service Area | Network Software Upgrades - Customers Affected checkbox" at bounding box center [429, 345] width 11 height 11
checkbox input "true"
click at [492, 546] on button "Choose selected" at bounding box center [486, 539] width 128 height 35
type input "Coop/Service Area | Network Software Upgrades - Customers Affected"
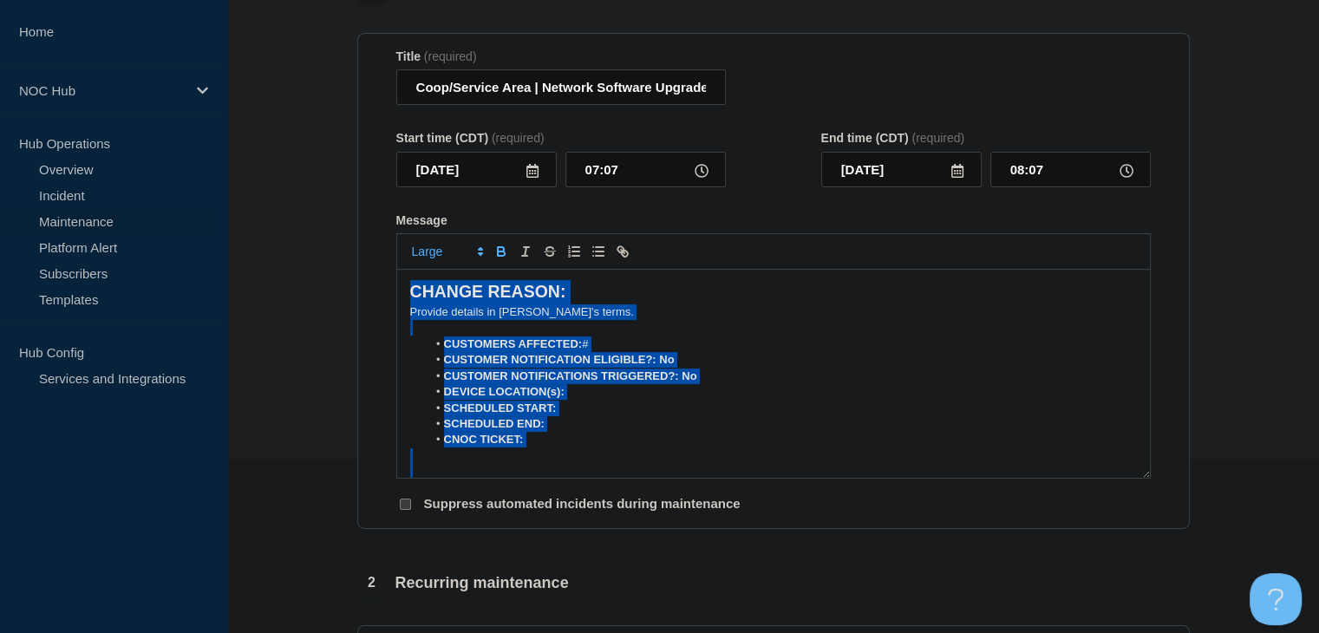
drag, startPoint x: 995, startPoint y: 462, endPoint x: 313, endPoint y: 219, distance: 724.1
click at [313, 219] on section "1 Provide details Title (required) Coop/Service Area | Network Software Upgrade…" at bounding box center [773, 578] width 1092 height 1204
paste div "Message"
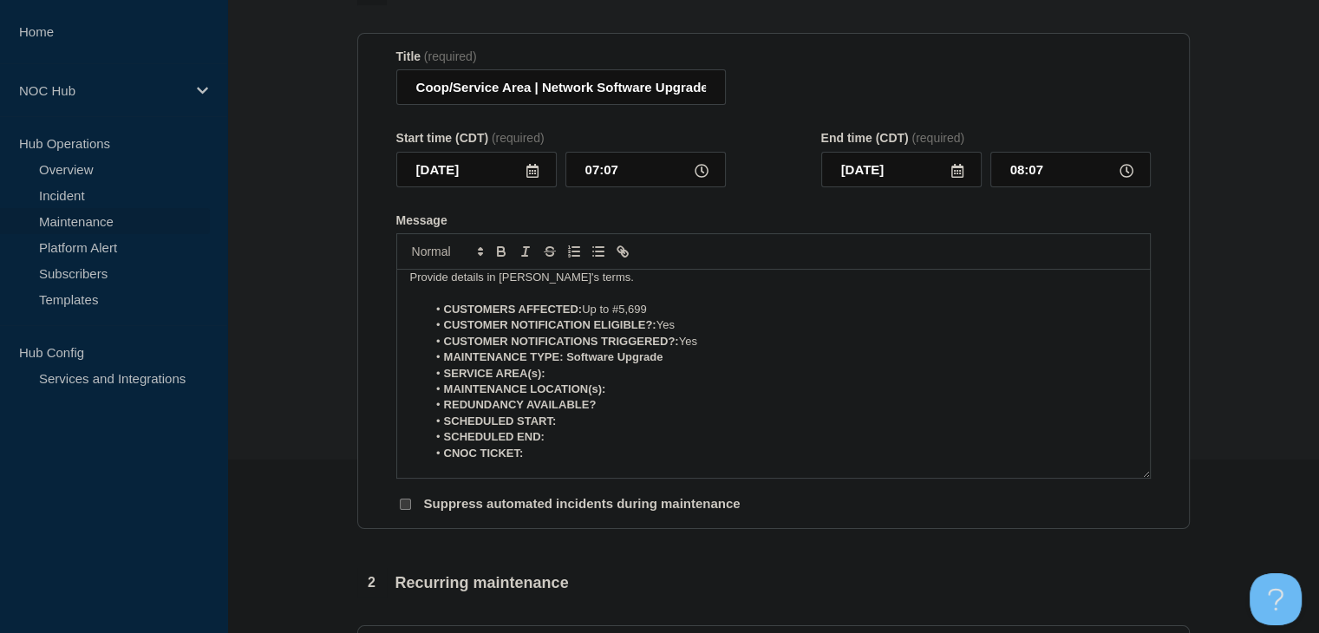
scroll to position [10, 0]
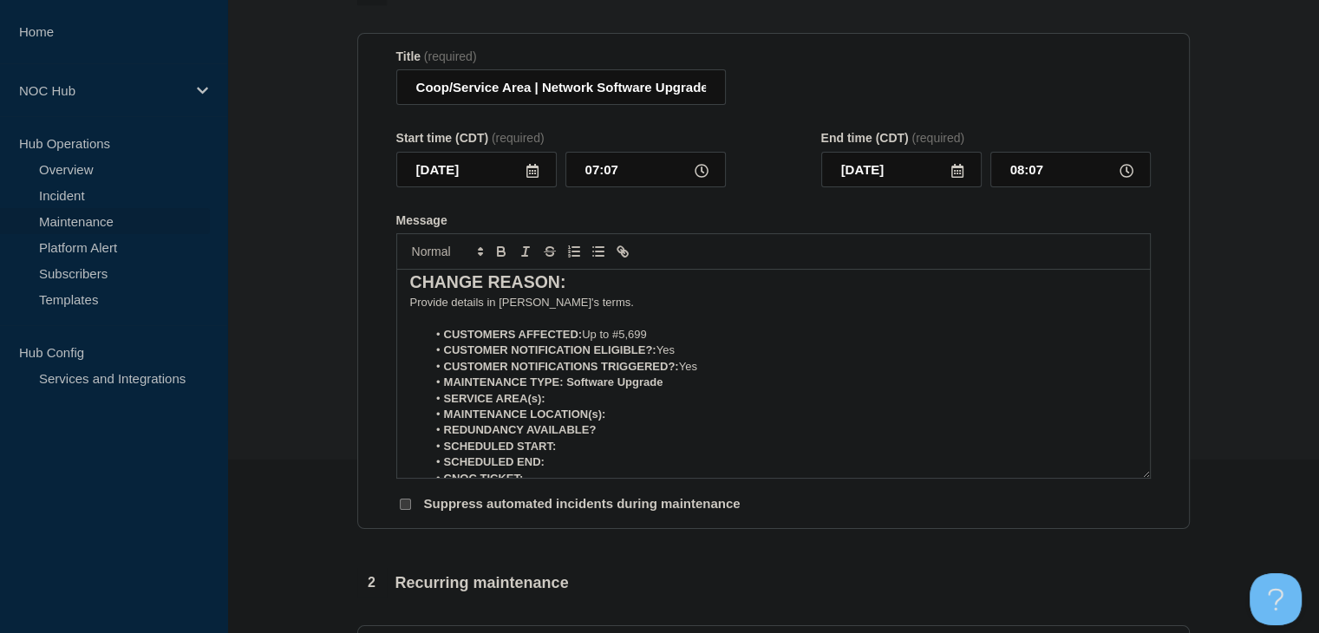
click at [578, 407] on li "SERVICE AREA(s):" at bounding box center [782, 399] width 710 height 16
click at [639, 422] on li "MAINTENANCE LOCATION(s):" at bounding box center [782, 415] width 710 height 16
click at [556, 311] on p "Provide details in [PERSON_NAME]'s terms." at bounding box center [773, 303] width 727 height 16
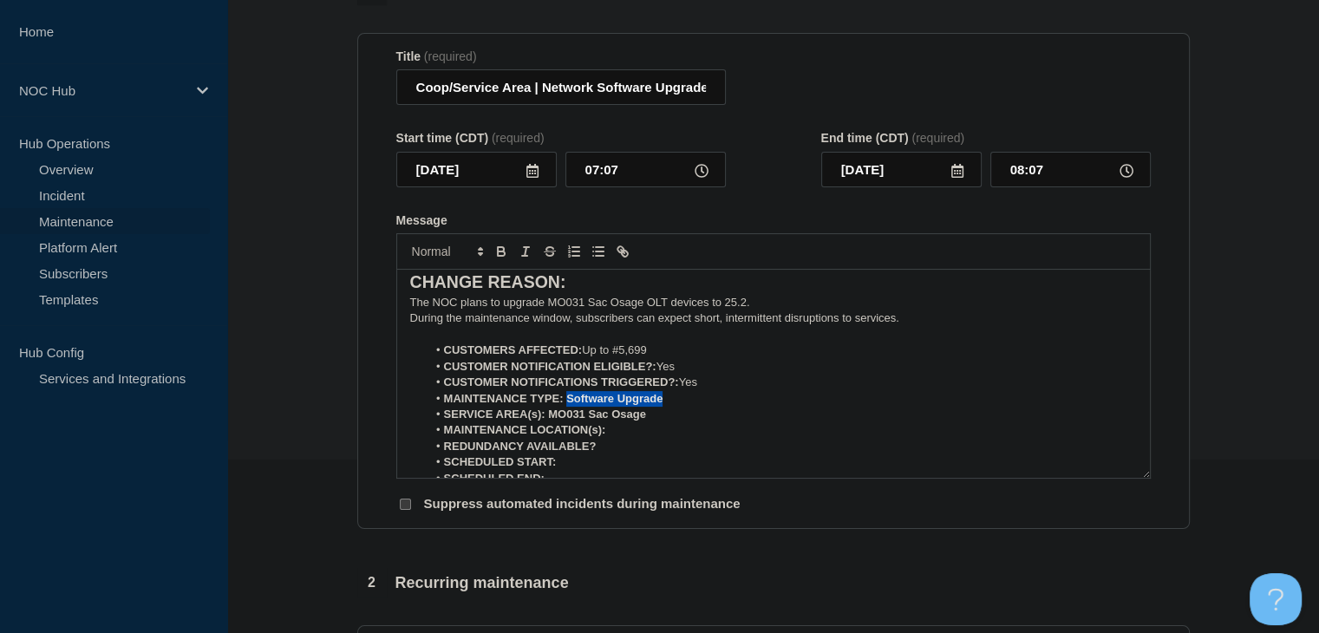
drag, startPoint x: 698, startPoint y: 409, endPoint x: 568, endPoint y: 406, distance: 130.2
click at [568, 406] on li "MAINTENANCE TYPE: Software Upgrade" at bounding box center [782, 399] width 710 height 16
click at [501, 256] on icon "Toggle bold text" at bounding box center [501, 254] width 7 height 4
drag, startPoint x: 663, startPoint y: 424, endPoint x: 548, endPoint y: 424, distance: 114.5
click at [548, 422] on li "SERVICE AREA(s): MO031 Sac Osage" at bounding box center [782, 415] width 710 height 16
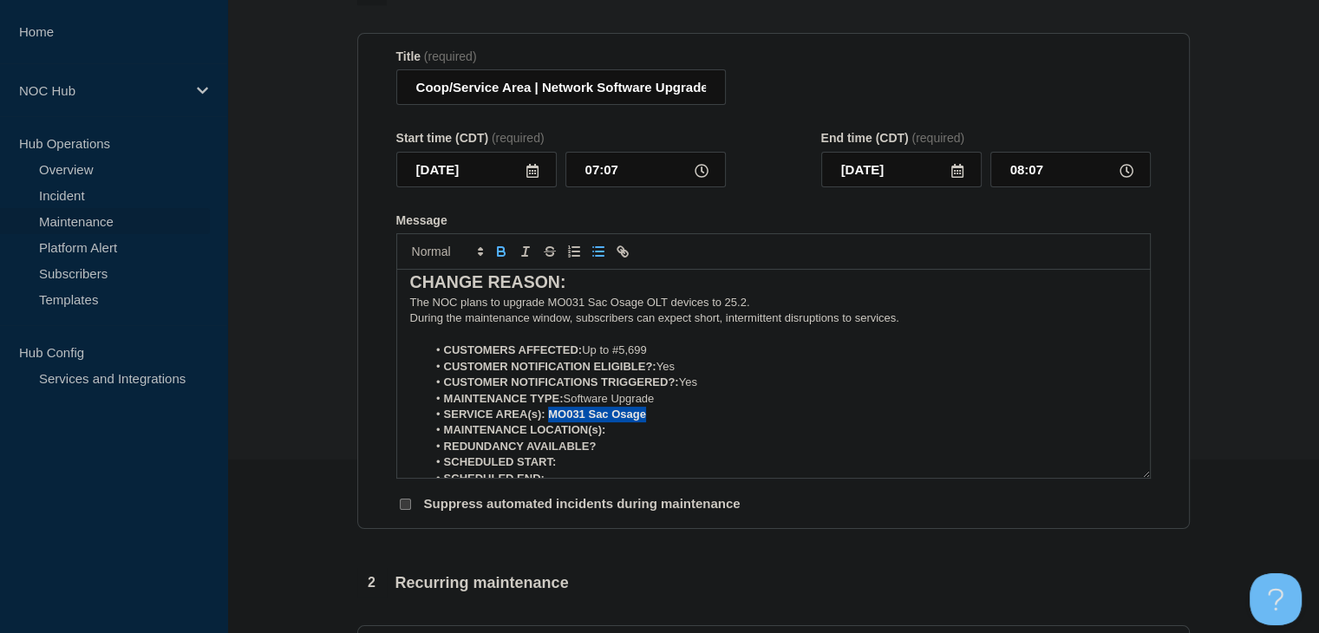
click at [501, 252] on icon "Toggle bold text" at bounding box center [502, 252] width 16 height 16
click at [638, 437] on li "MAINTENANCE LOCATION(s):" at bounding box center [782, 430] width 710 height 16
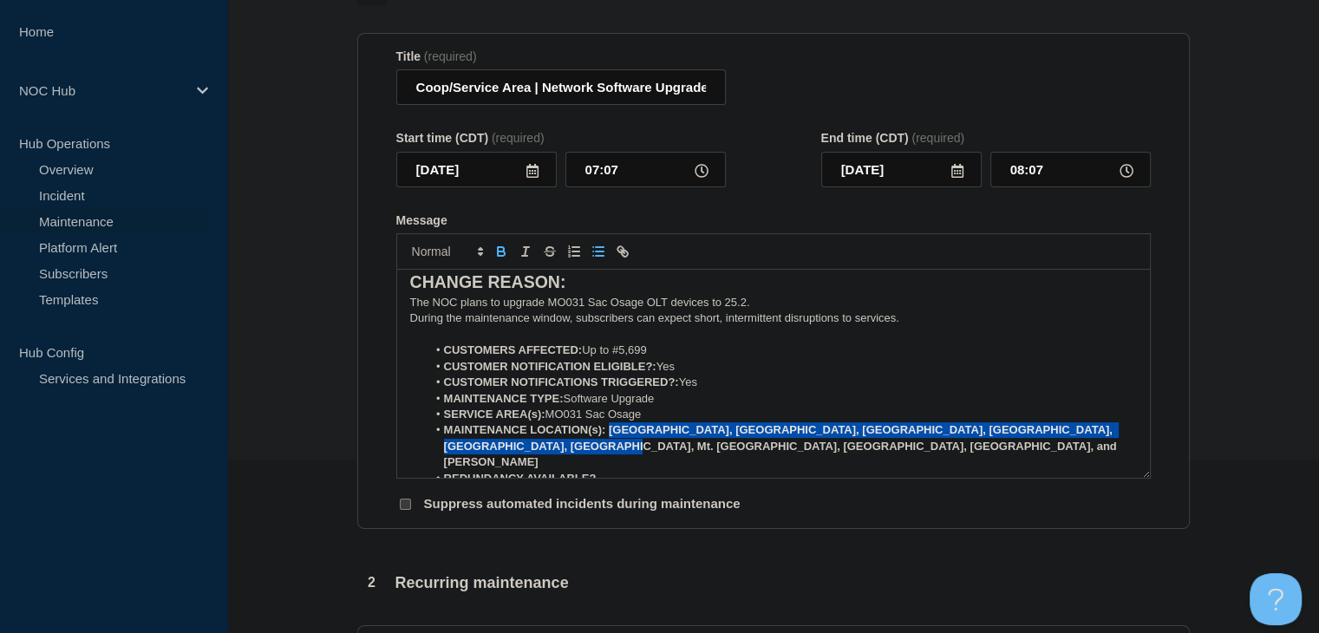
drag, startPoint x: 538, startPoint y: 452, endPoint x: 607, endPoint y: 440, distance: 70.5
click at [607, 440] on li "MAINTENANCE LOCATION(s): [GEOGRAPHIC_DATA], [GEOGRAPHIC_DATA], [GEOGRAPHIC_DATA…" at bounding box center [782, 446] width 710 height 48
click at [495, 259] on icon "Toggle bold text" at bounding box center [502, 252] width 16 height 16
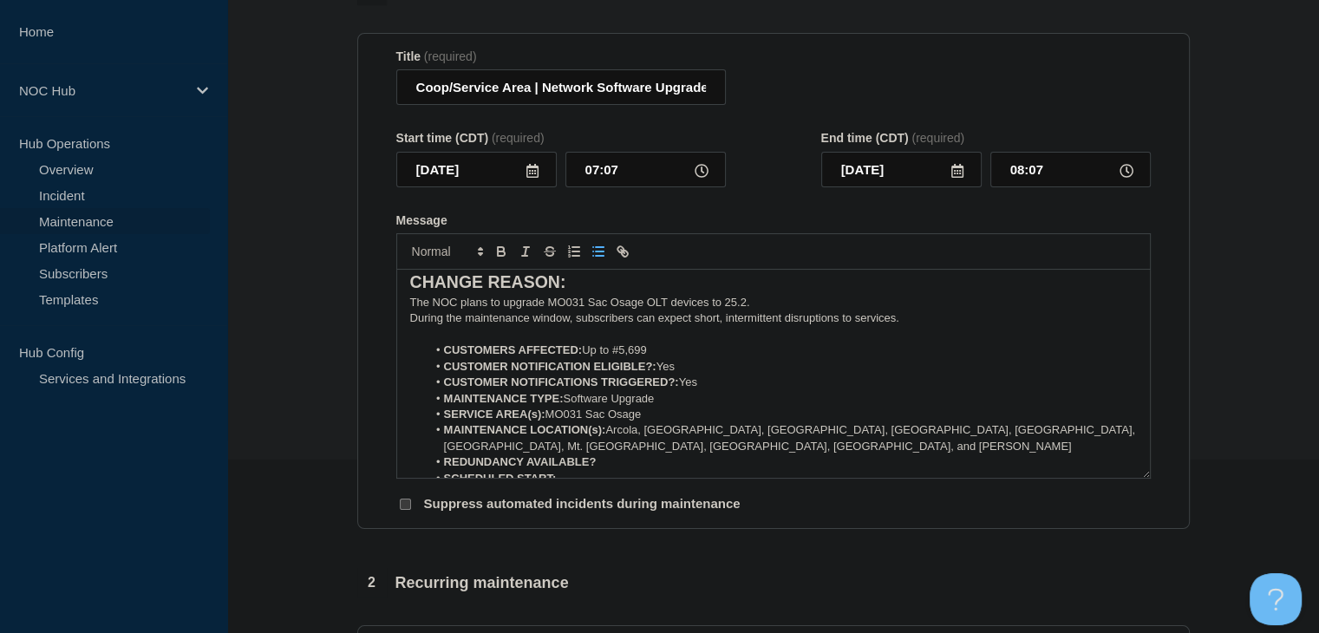
scroll to position [96, 0]
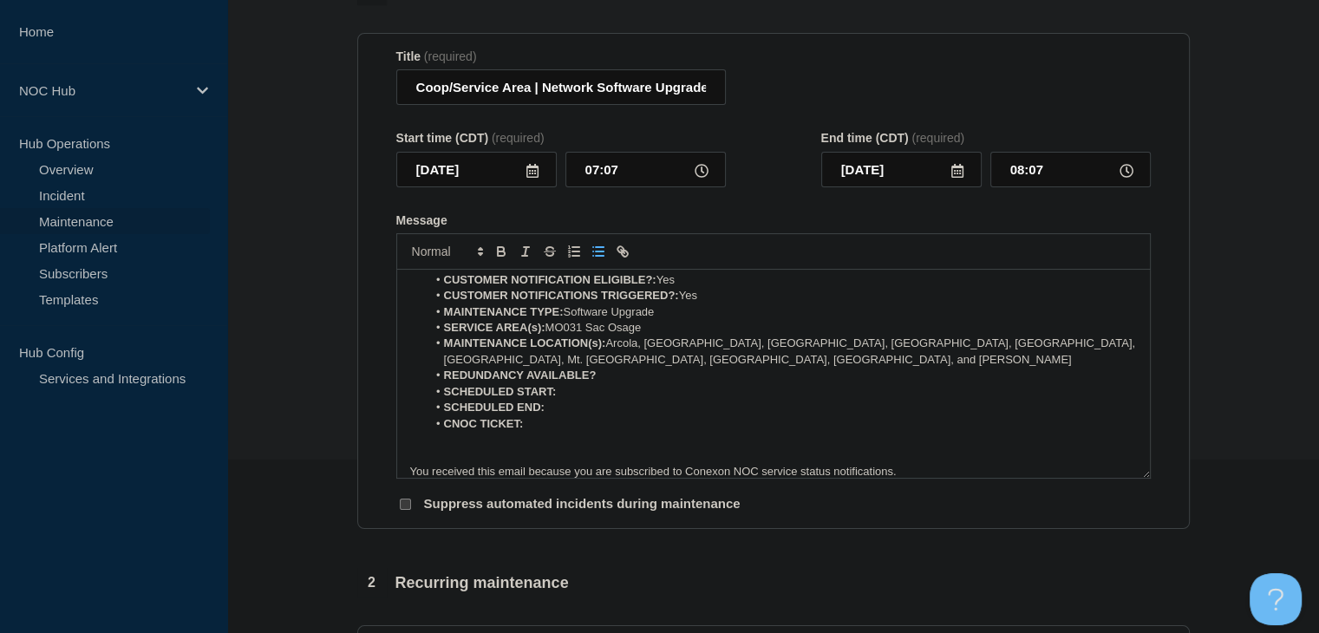
click at [627, 383] on li "REDUNDANCY AVAILABLE?" at bounding box center [782, 376] width 710 height 16
click at [623, 392] on li "SCHEDULED START:" at bounding box center [782, 392] width 710 height 16
click at [527, 174] on icon at bounding box center [533, 171] width 12 height 14
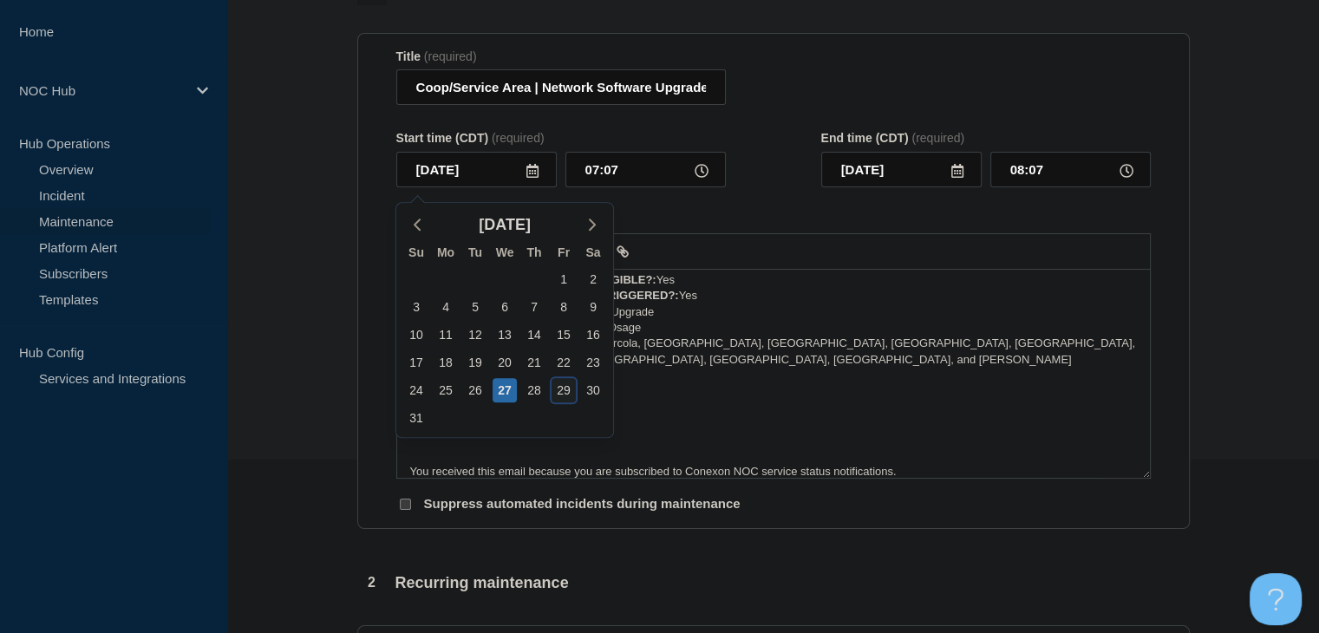
click at [564, 394] on div "29" at bounding box center [564, 390] width 24 height 24
type input "[DATE]"
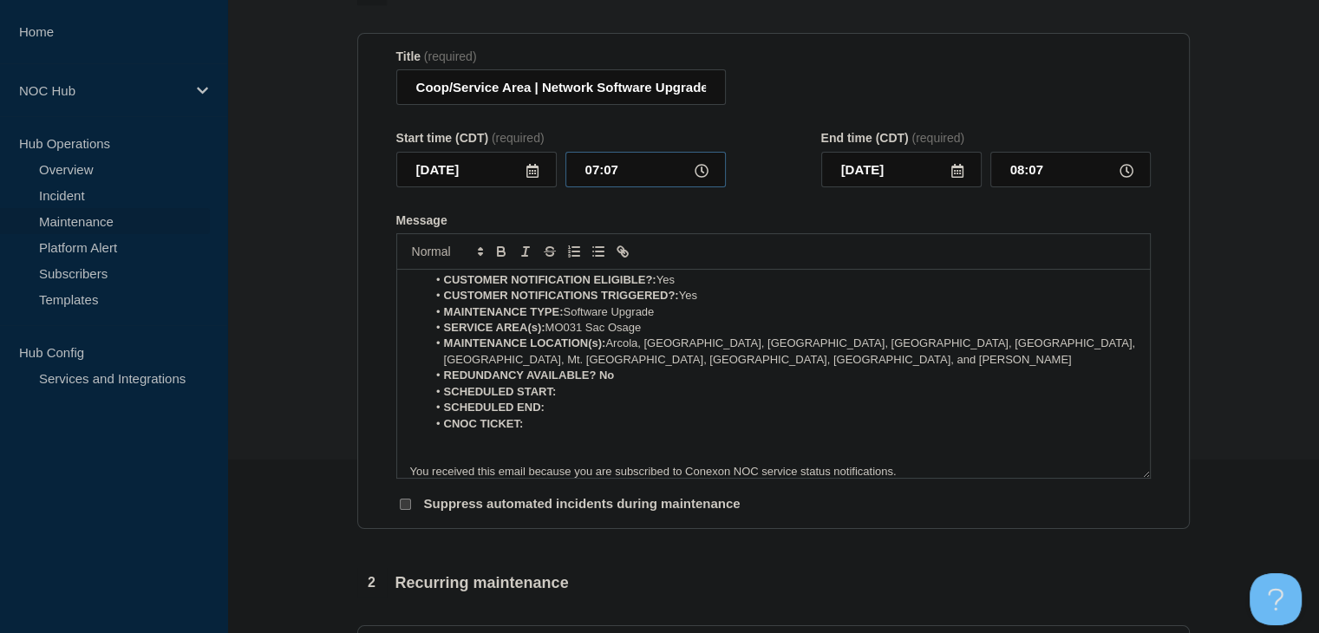
click at [610, 184] on input "07:07" at bounding box center [646, 170] width 160 height 36
type input "00:00"
click at [1037, 169] on input "01:00" at bounding box center [1071, 170] width 160 height 36
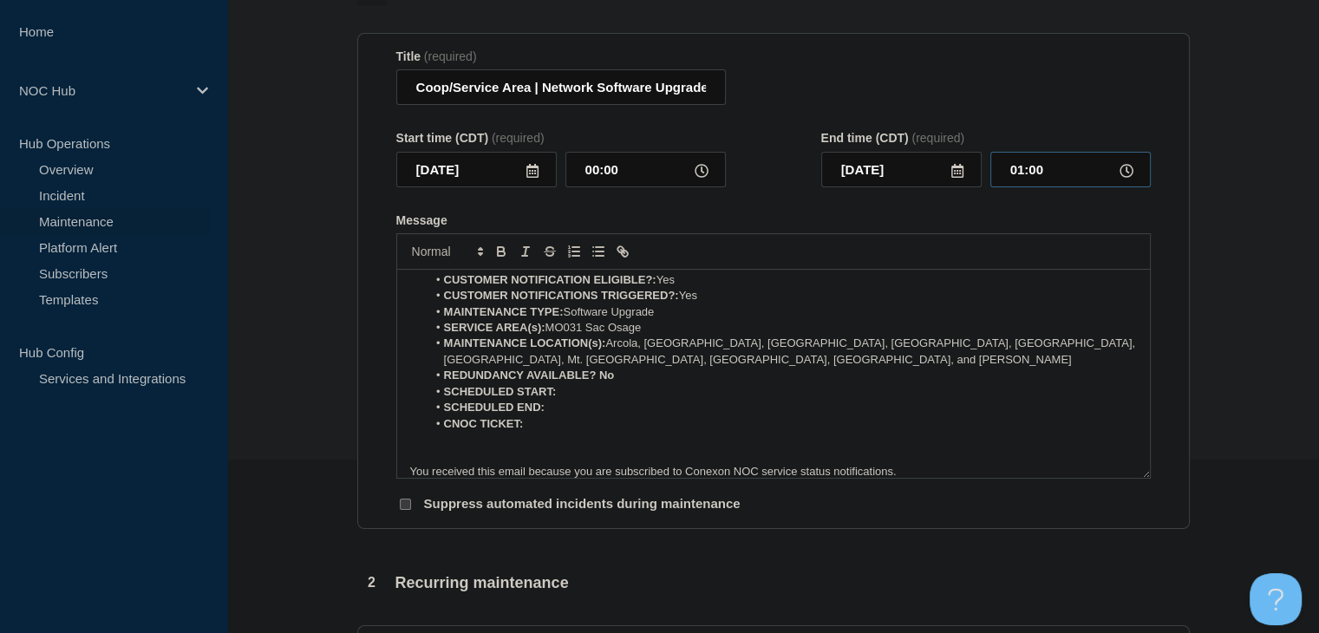
click at [1037, 169] on input "01:00" at bounding box center [1071, 170] width 160 height 36
type input "05:00"
click at [597, 398] on li "SCHEDULED START:" at bounding box center [782, 392] width 710 height 16
click at [718, 392] on li "SCHEDULED START: [DATE] 00:00 CDT" at bounding box center [782, 392] width 710 height 16
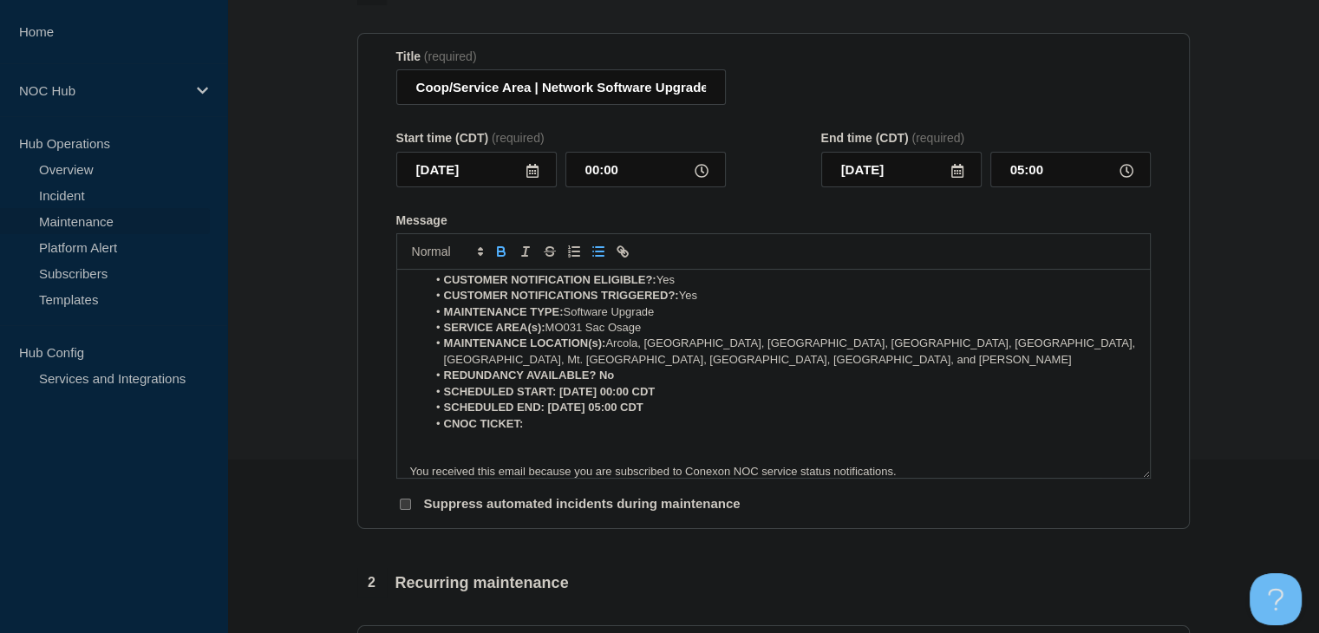
drag, startPoint x: 603, startPoint y: 396, endPoint x: 584, endPoint y: 396, distance: 19.1
click at [586, 396] on strong "SCHEDULED START: [DATE] 00:00 CDT" at bounding box center [550, 391] width 212 height 13
drag, startPoint x: 574, startPoint y: 396, endPoint x: 563, endPoint y: 397, distance: 11.3
click at [563, 397] on strong "SCHEDULED START: [DATE] 00:00 CDT" at bounding box center [550, 391] width 212 height 13
click at [656, 398] on strong "SCHEDULED START: [DATE] 00:00 CDT" at bounding box center [550, 391] width 212 height 13
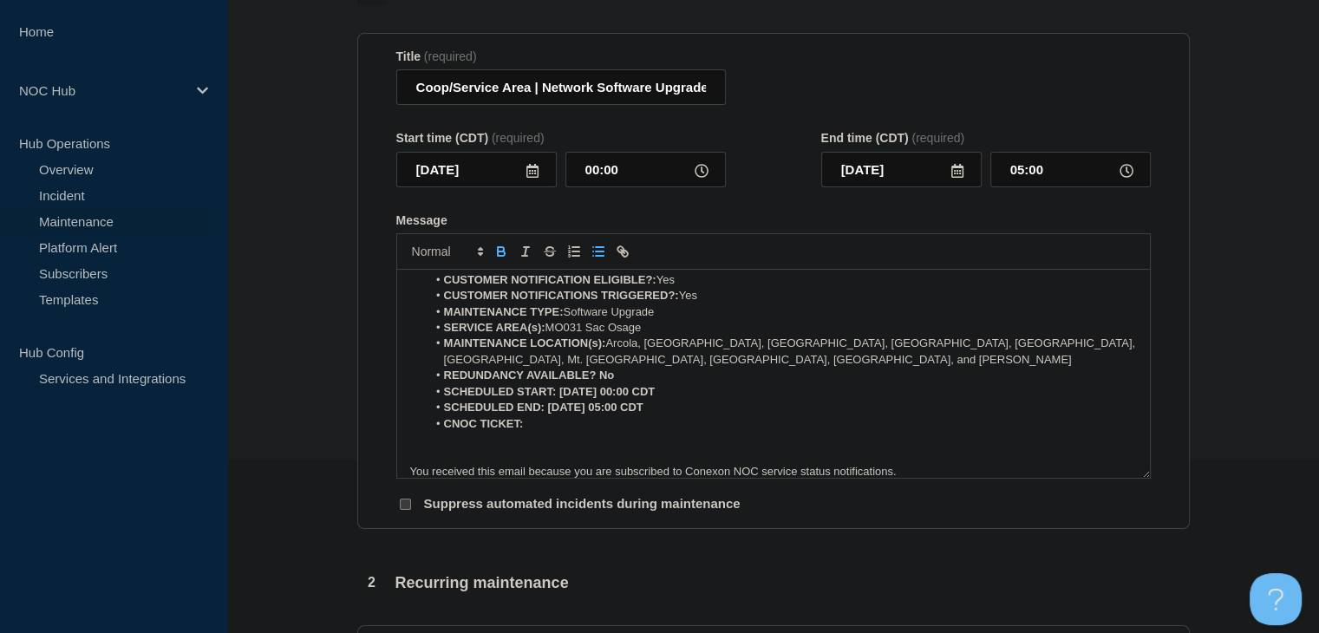
drag, startPoint x: 687, startPoint y: 397, endPoint x: 554, endPoint y: 396, distance: 132.7
click at [554, 396] on li "SCHEDULED START: [DATE] 00:00 CDT" at bounding box center [782, 392] width 710 height 16
click at [502, 256] on icon "Toggle bold text" at bounding box center [501, 254] width 7 height 4
drag, startPoint x: 677, startPoint y: 416, endPoint x: 547, endPoint y: 414, distance: 130.1
click at [547, 414] on li "SCHEDULED END: [DATE] 05:00 CDT" at bounding box center [782, 408] width 710 height 16
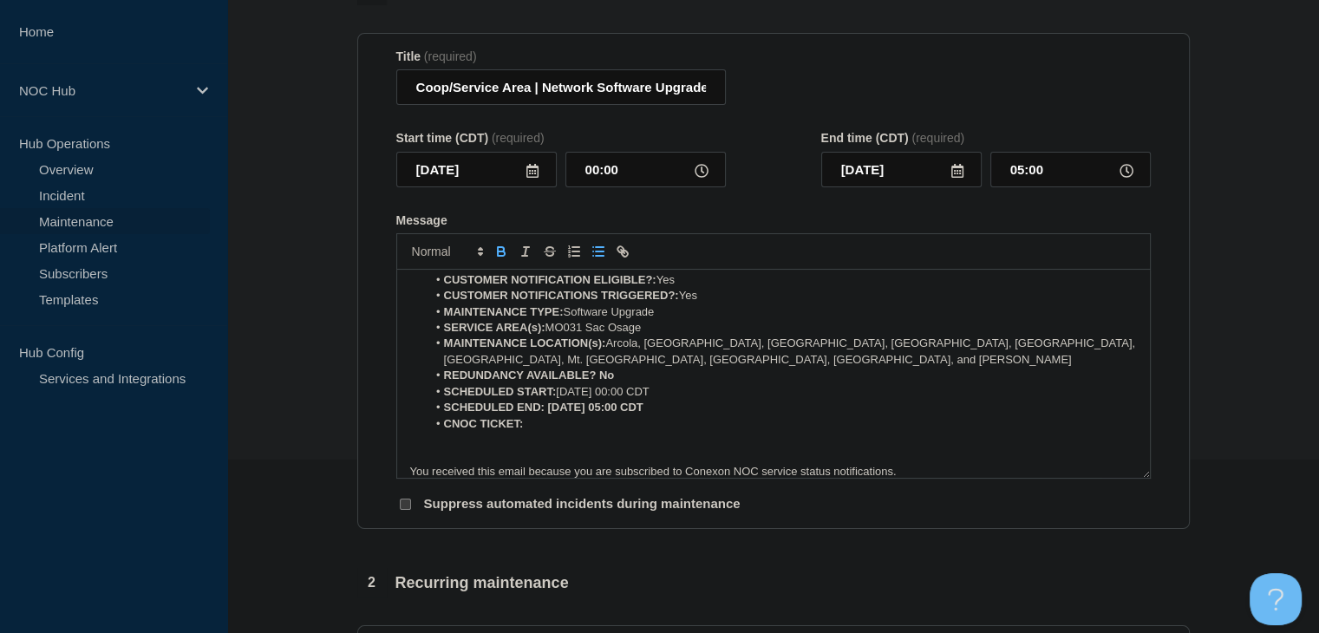
click at [502, 262] on button "Toggle bold text" at bounding box center [501, 251] width 24 height 21
drag, startPoint x: 615, startPoint y: 381, endPoint x: 597, endPoint y: 382, distance: 18.2
click at [597, 382] on li "REDUNDANCY AVAILABLE? No" at bounding box center [782, 376] width 710 height 16
click at [510, 262] on button "Toggle bold text" at bounding box center [501, 251] width 24 height 21
click at [552, 428] on li "CNOC TICKET:" at bounding box center [782, 424] width 710 height 16
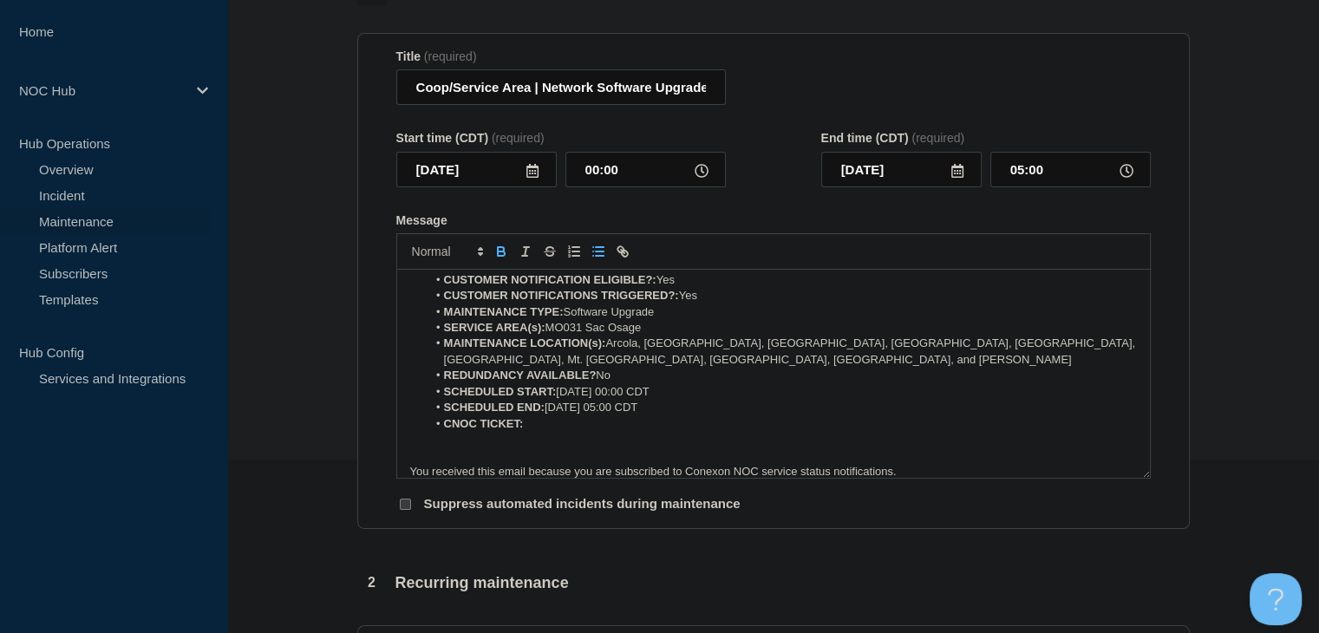
click at [575, 432] on li "CNOC TICKET:" at bounding box center [782, 424] width 710 height 16
drag, startPoint x: 575, startPoint y: 435, endPoint x: 527, endPoint y: 435, distance: 47.7
click at [527, 432] on li "CNOC TICKET: 25672" at bounding box center [782, 424] width 710 height 16
click at [500, 252] on icon "Toggle bold text" at bounding box center [501, 249] width 6 height 4
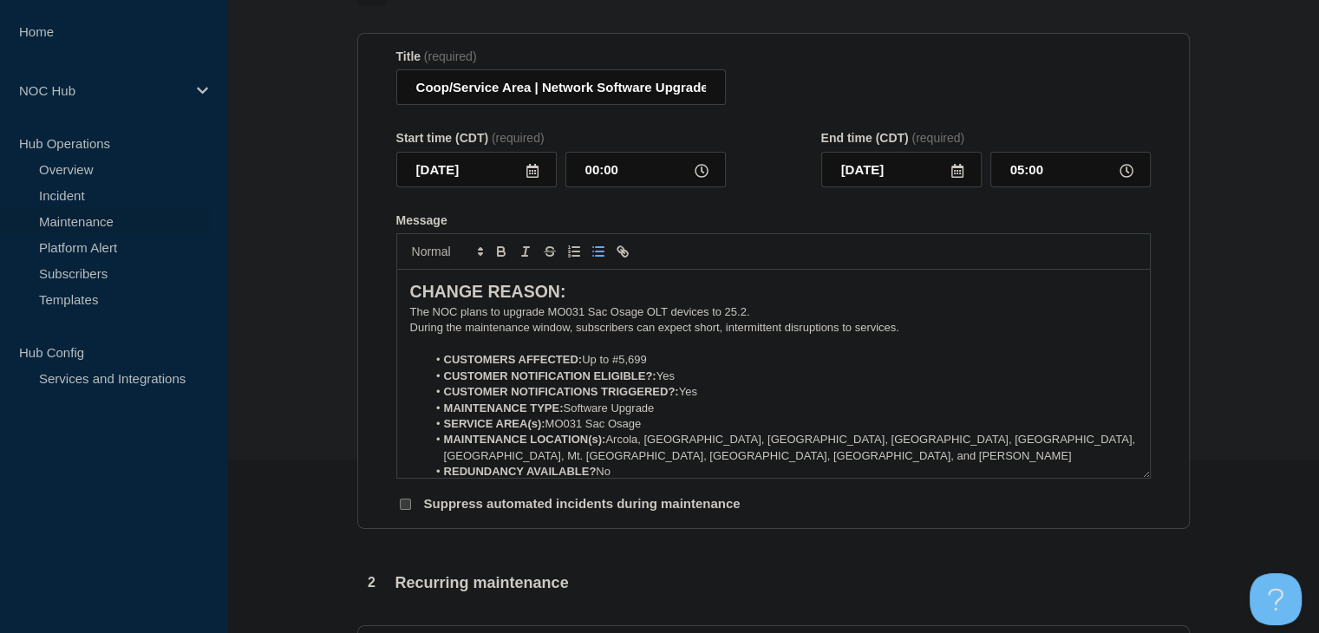
scroll to position [694, 0]
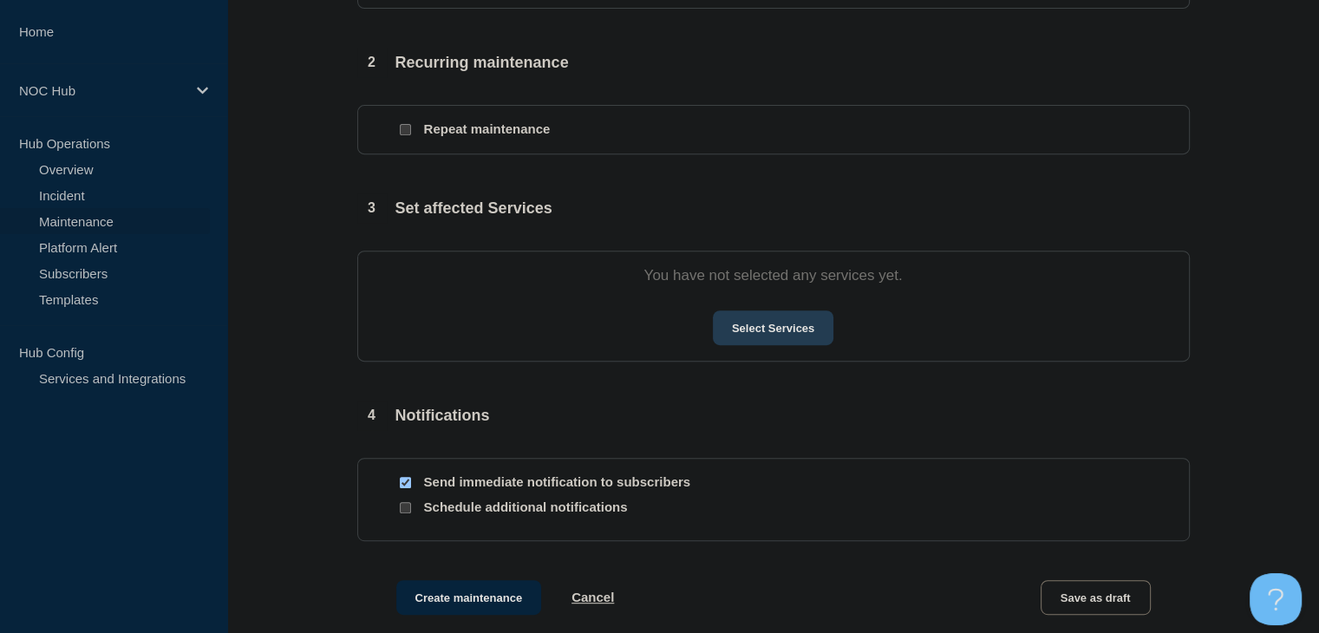
click at [772, 331] on button "Select Services" at bounding box center [773, 328] width 121 height 35
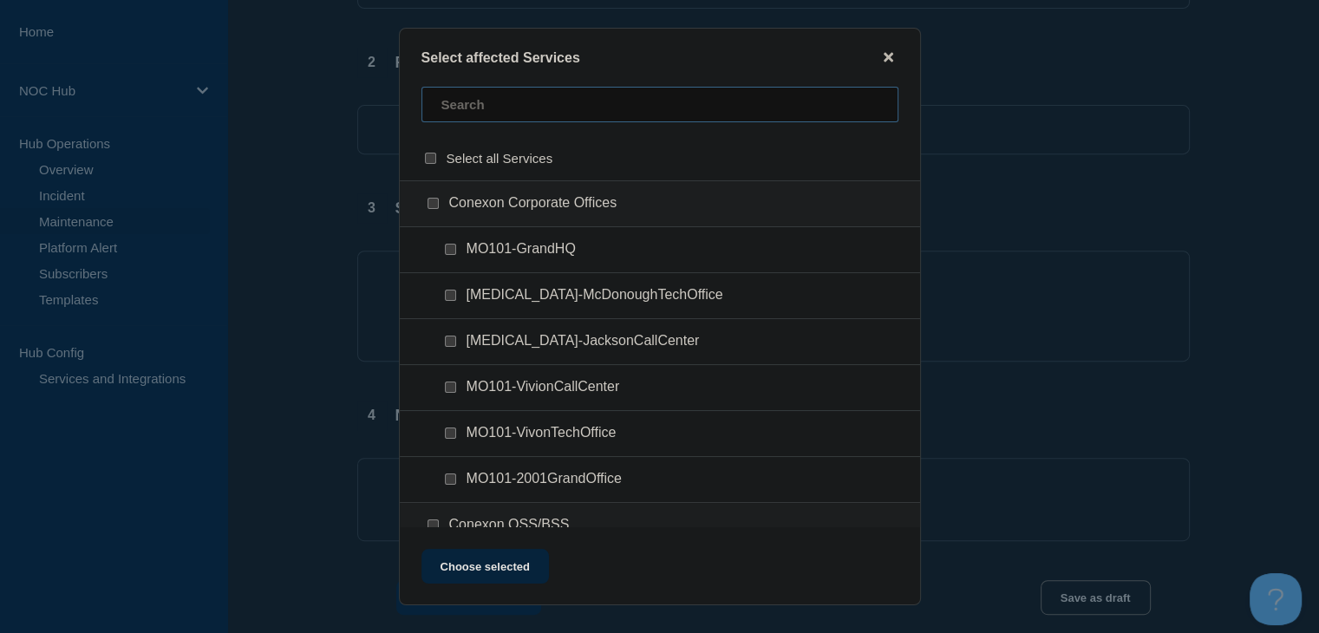
click at [565, 116] on input "text" at bounding box center [660, 105] width 477 height 36
type input "mo031"
click at [428, 205] on input "MO031 (Sac Osage) checkbox" at bounding box center [433, 203] width 11 height 11
checkbox input "true"
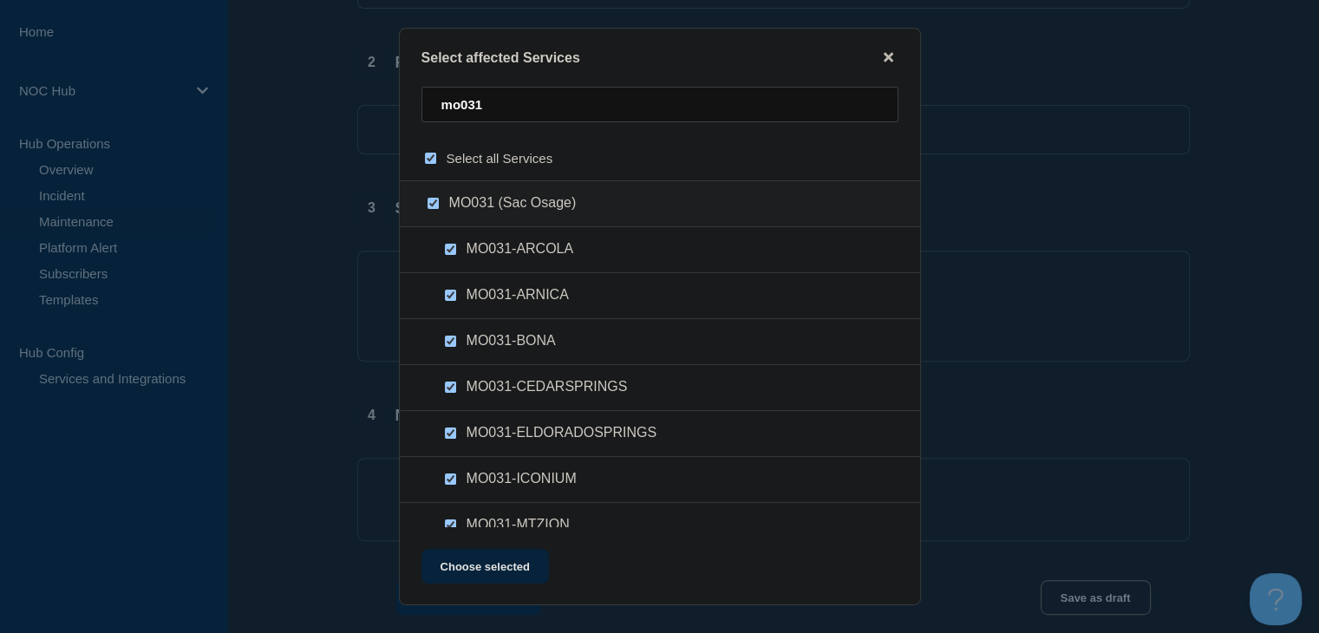
checkbox input "true"
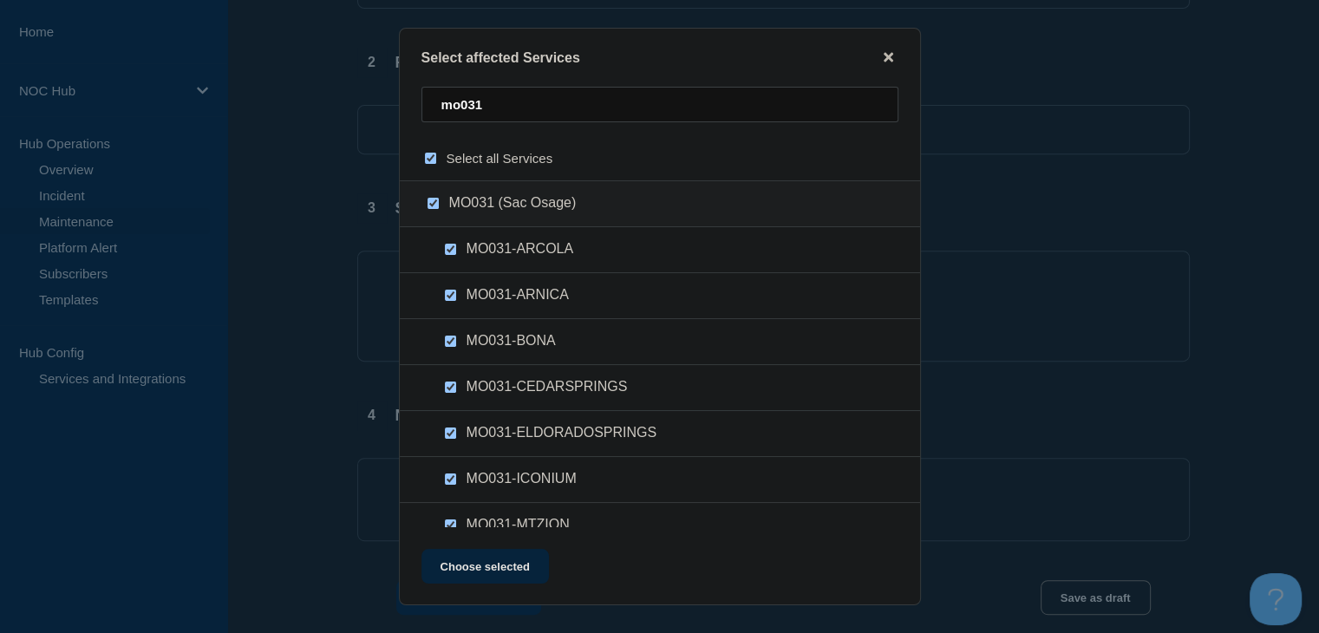
checkbox input "true"
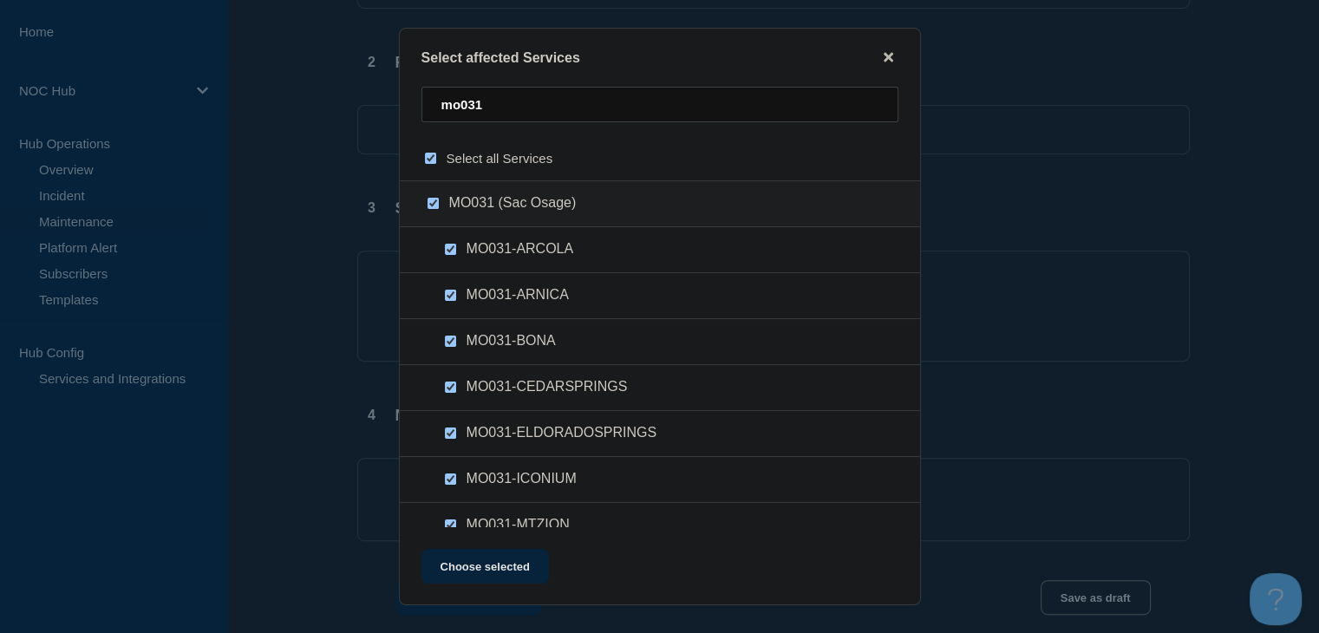
checkbox input "true"
click at [482, 572] on button "Choose selected" at bounding box center [486, 566] width 128 height 35
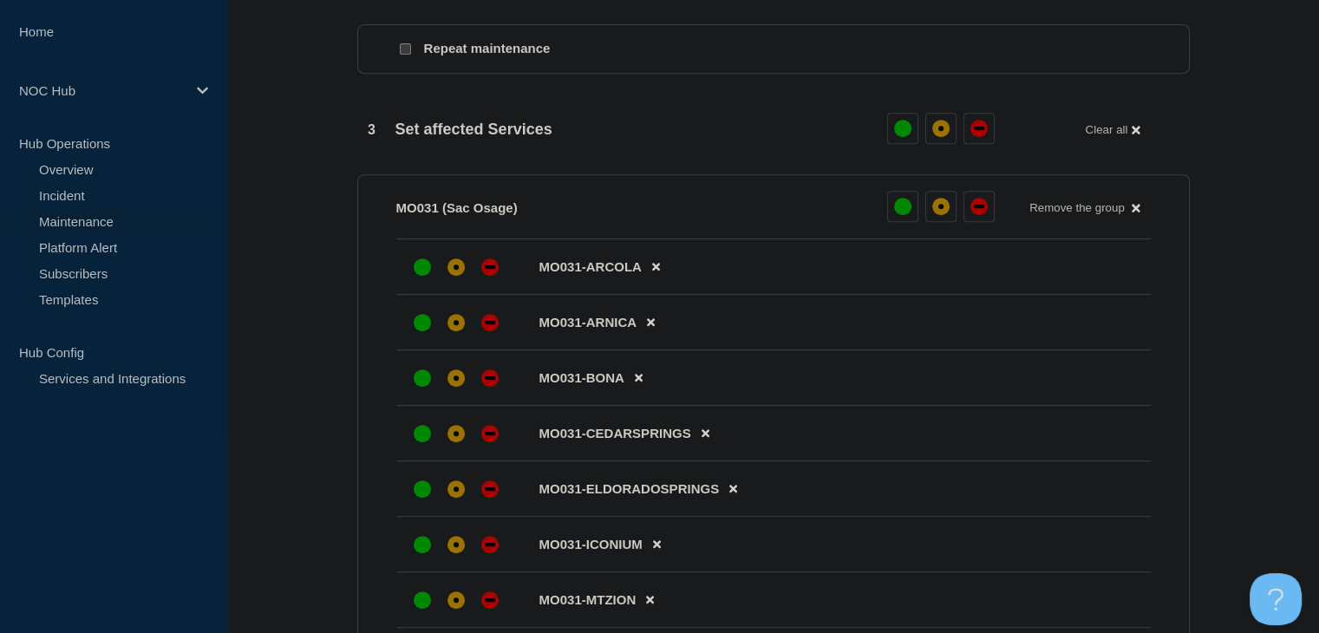
scroll to position [867, 0]
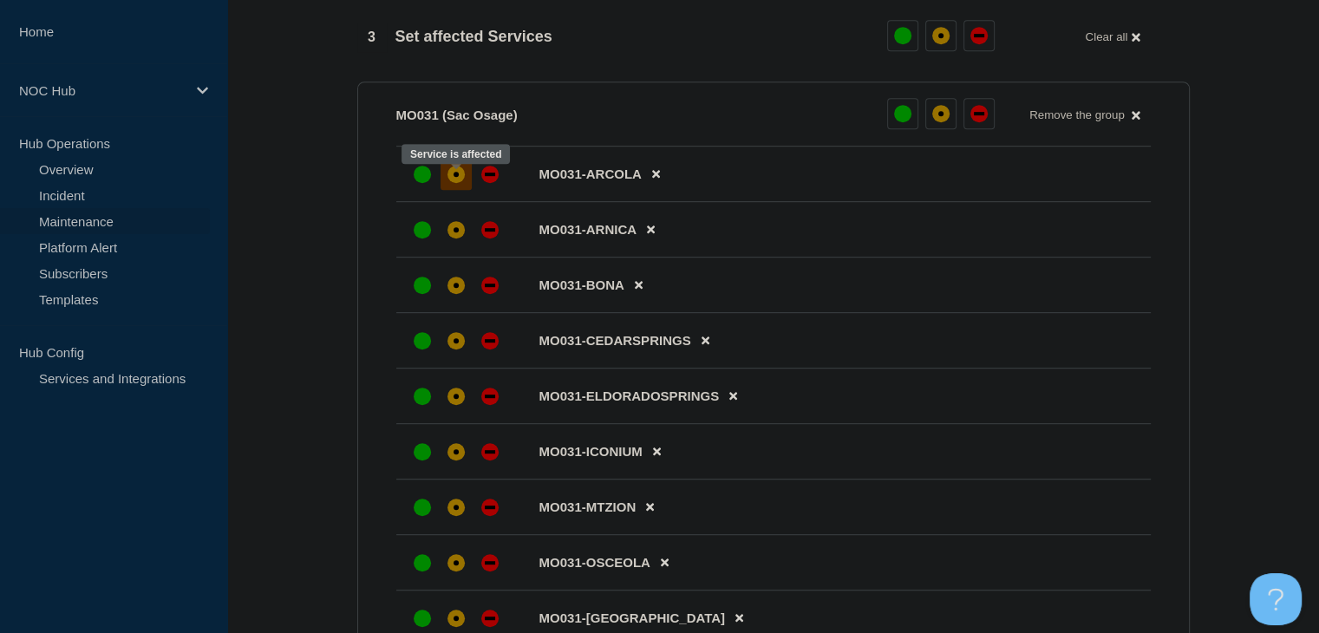
click at [454, 177] on div "affected" at bounding box center [456, 174] width 5 height 5
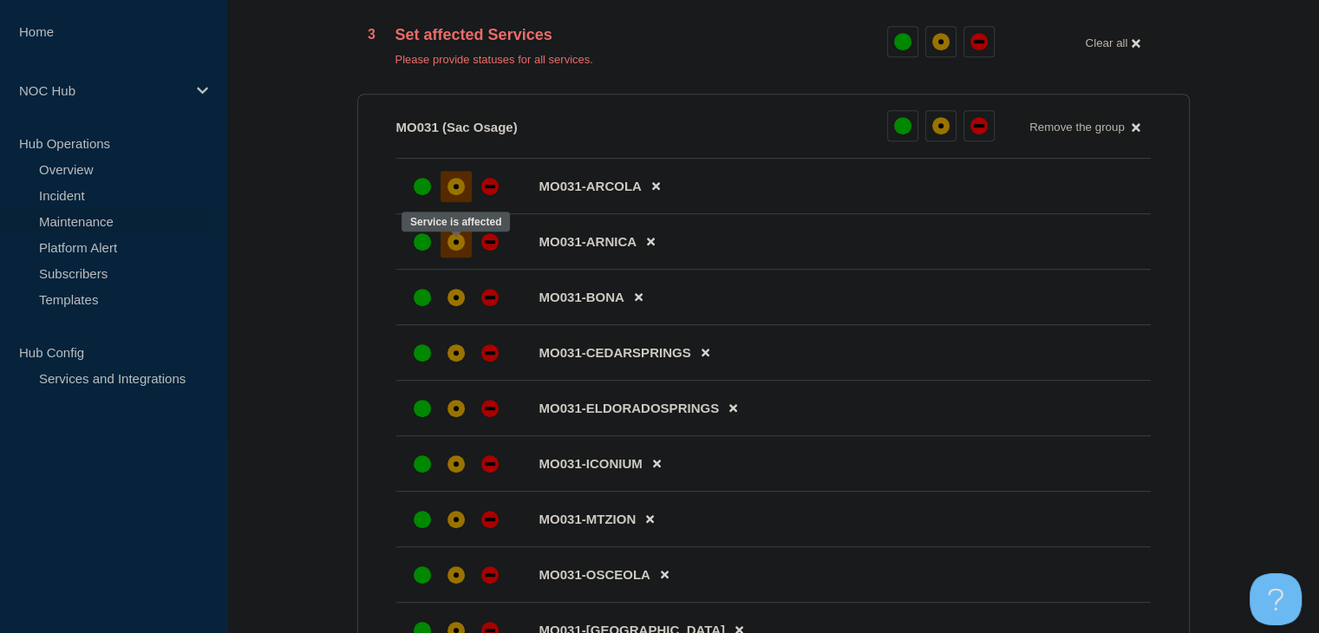
click at [453, 247] on div "affected" at bounding box center [456, 241] width 17 height 17
click at [455, 300] on div "affected" at bounding box center [456, 297] width 17 height 17
click at [453, 355] on div "affected" at bounding box center [456, 352] width 17 height 17
click at [450, 403] on li "MO031-ELDORADOSPRINGS" at bounding box center [773, 409] width 755 height 56
click at [451, 412] on div "affected" at bounding box center [456, 408] width 17 height 17
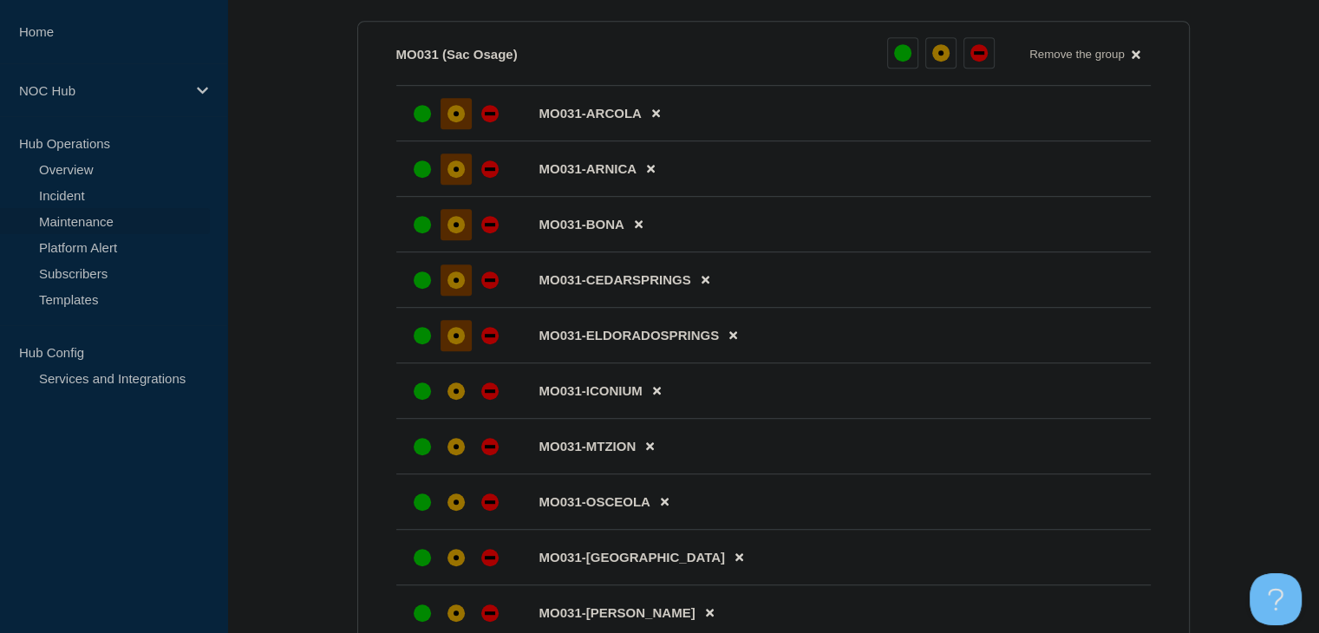
scroll to position [1041, 0]
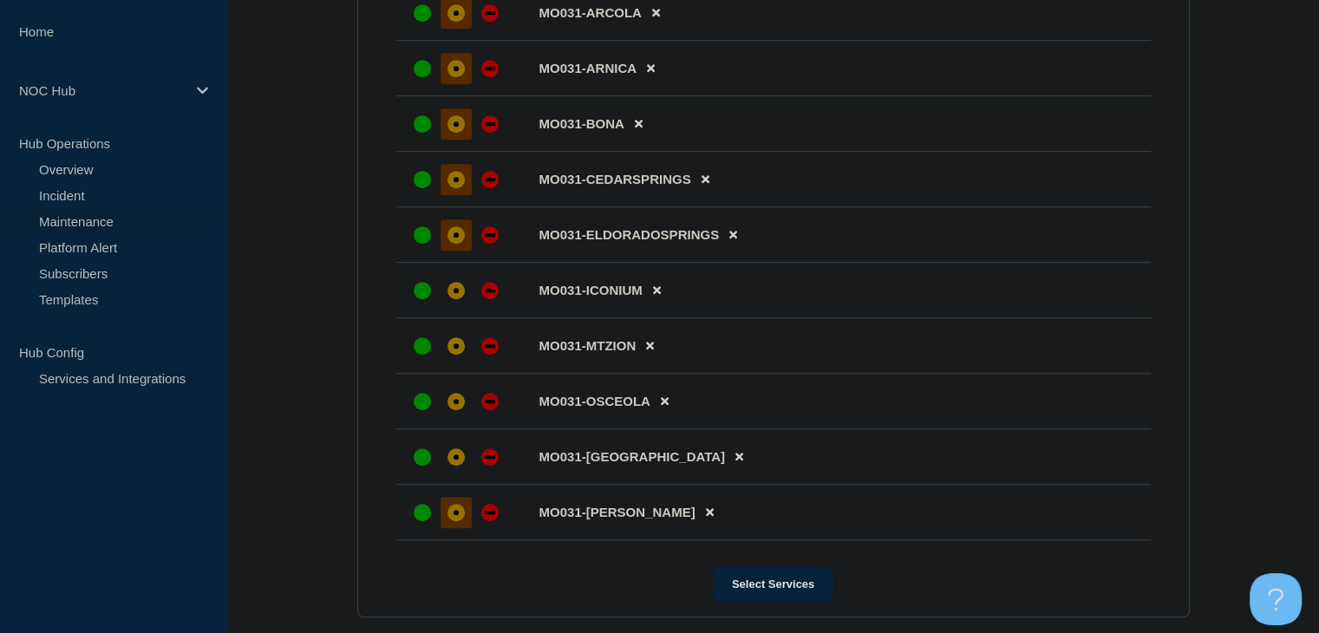
click at [452, 521] on div "affected" at bounding box center [456, 512] width 17 height 17
click at [461, 473] on div at bounding box center [456, 457] width 31 height 31
click at [461, 410] on div "affected" at bounding box center [456, 401] width 17 height 17
click at [460, 350] on div at bounding box center [456, 346] width 31 height 31
click at [461, 299] on div "affected" at bounding box center [456, 290] width 17 height 17
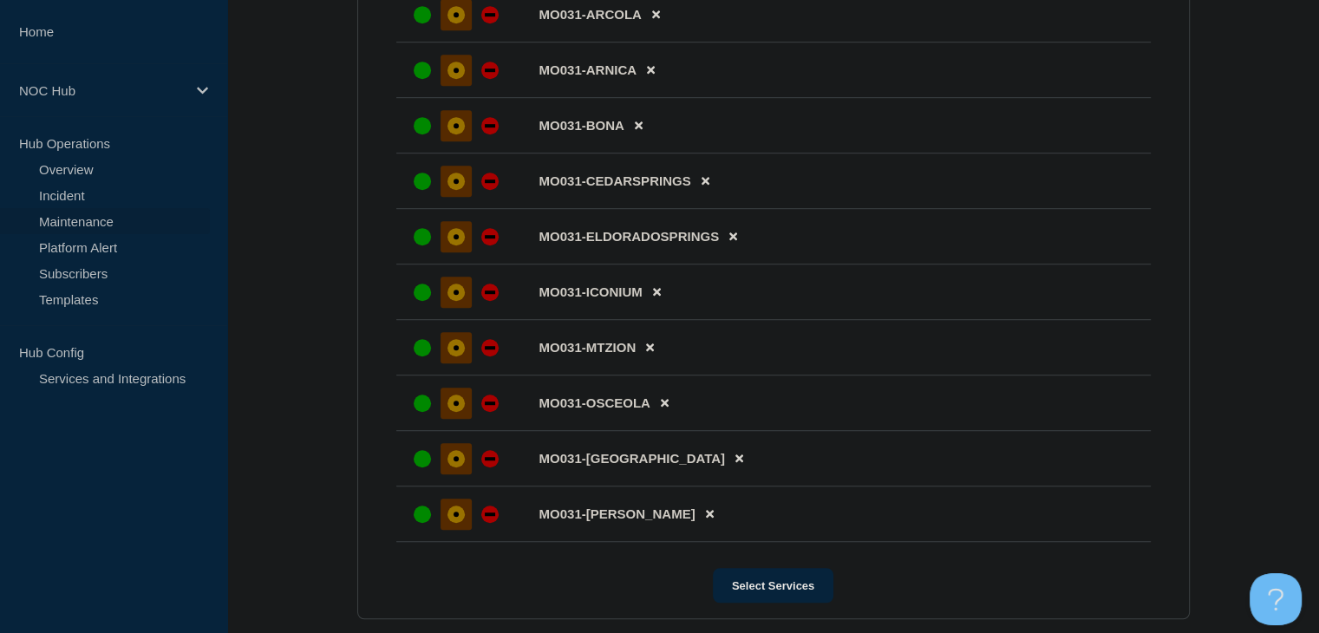
scroll to position [1290, 0]
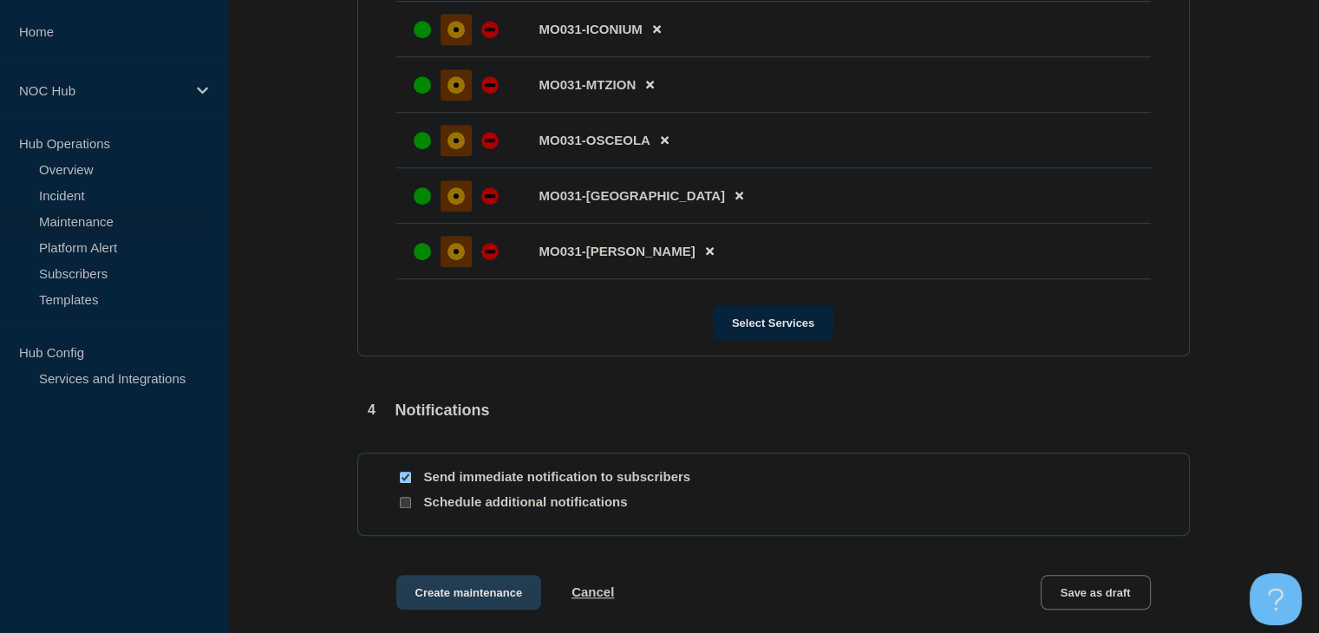
click at [455, 610] on button "Create maintenance" at bounding box center [469, 592] width 146 height 35
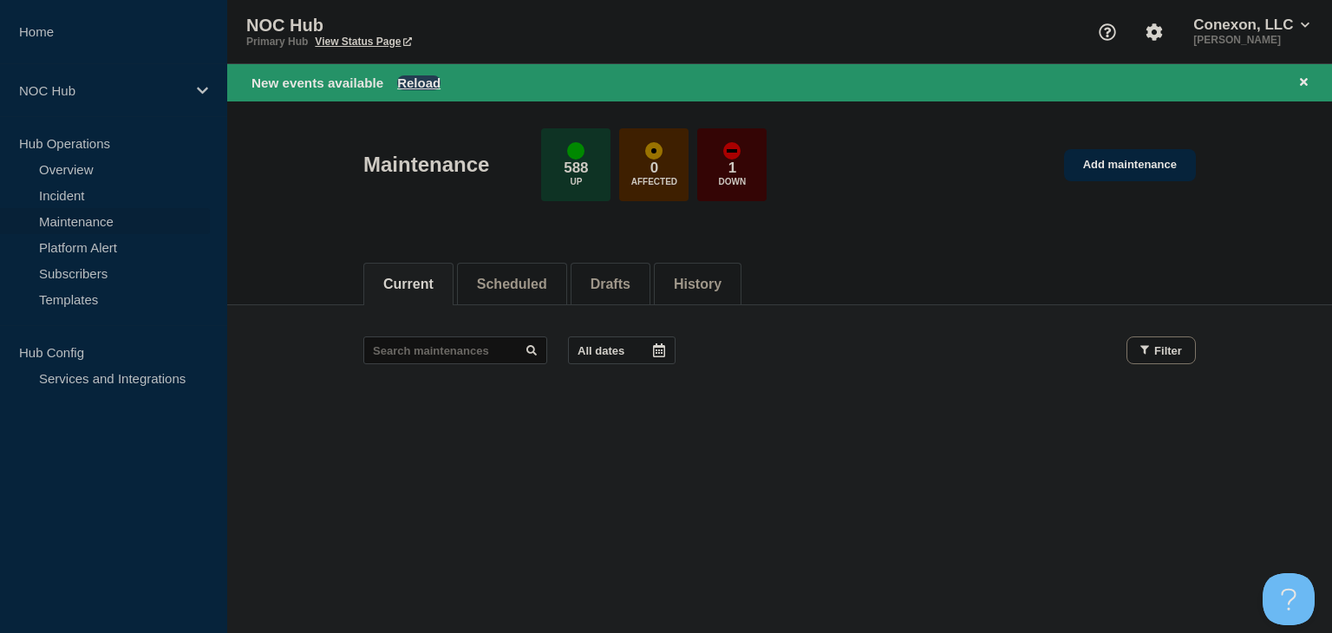
click at [422, 82] on button "Reload" at bounding box center [418, 82] width 43 height 15
